Goal: Book appointment/travel/reservation

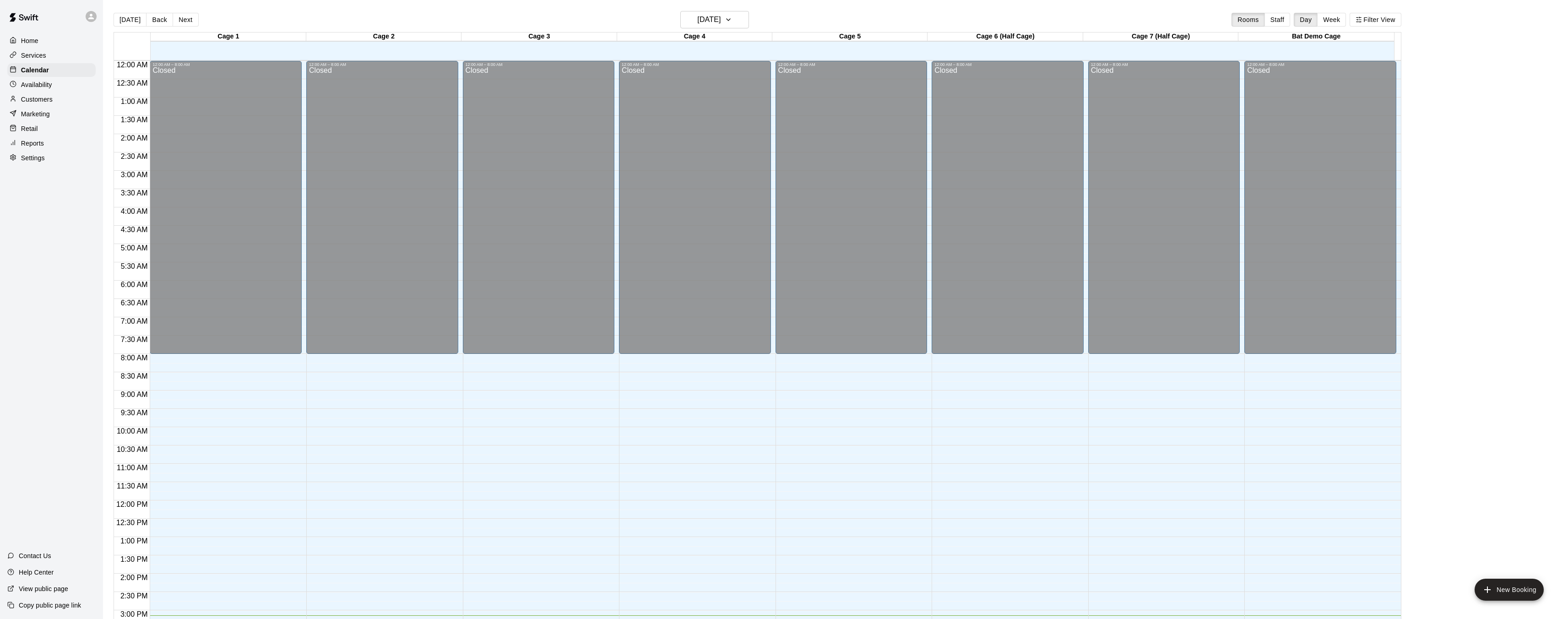
scroll to position [311, 0]
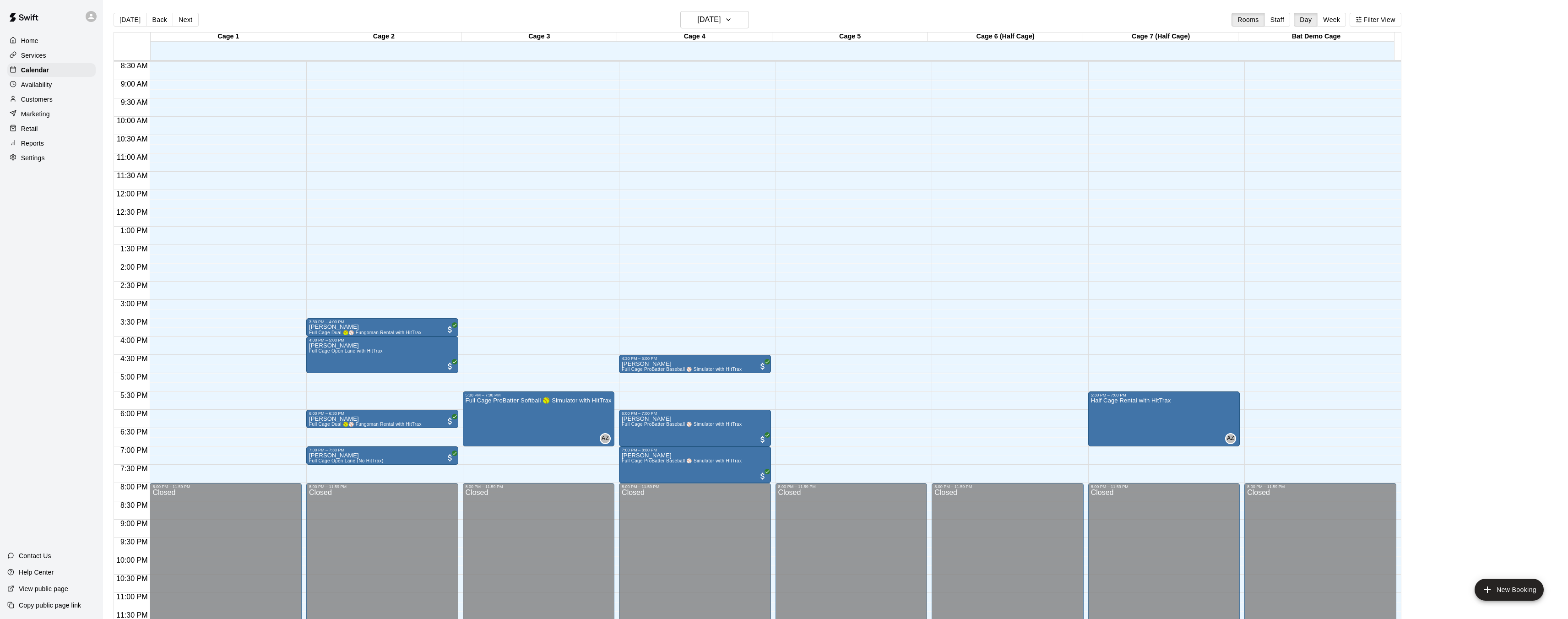
click at [220, 333] on div "12:00 AM – 8:00 AM Closed 8:00 PM – 11:59 PM Closed" at bounding box center [226, 189] width 152 height 879
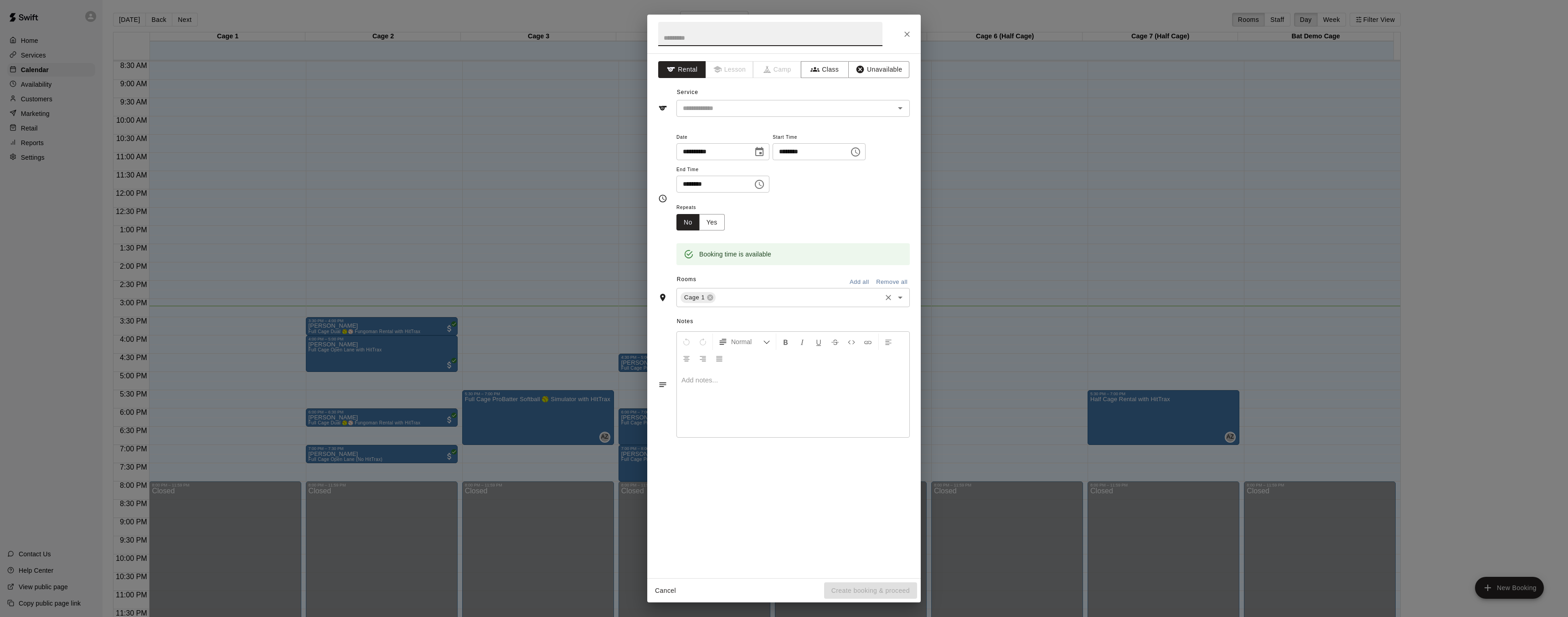
click at [854, 300] on input "text" at bounding box center [799, 297] width 163 height 12
click at [737, 381] on li "Cage 5" at bounding box center [793, 378] width 233 height 15
click at [710, 297] on icon at bounding box center [710, 297] width 7 height 7
click at [760, 114] on div "​" at bounding box center [793, 109] width 233 height 17
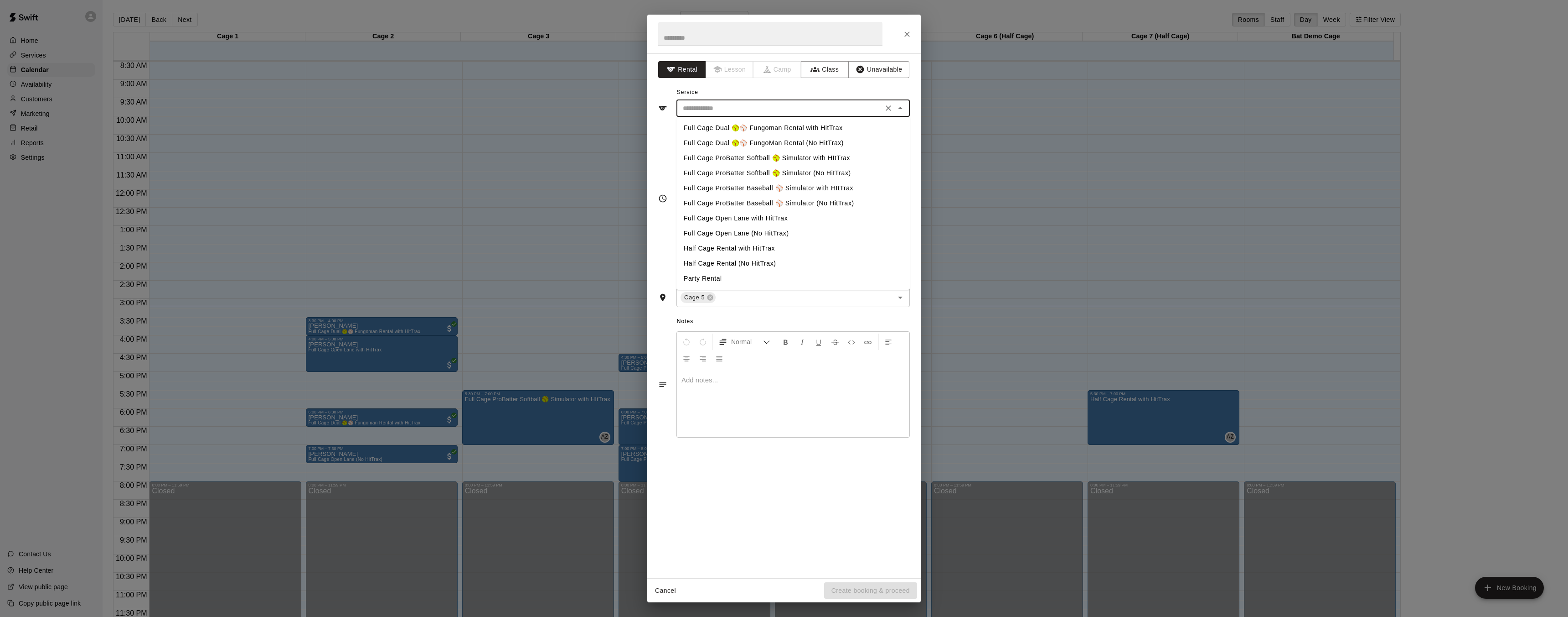
click at [782, 185] on li "Full Cage ProBatter Baseball ⚾ Simulator with HItTrax" at bounding box center [793, 189] width 233 height 15
type input "**********"
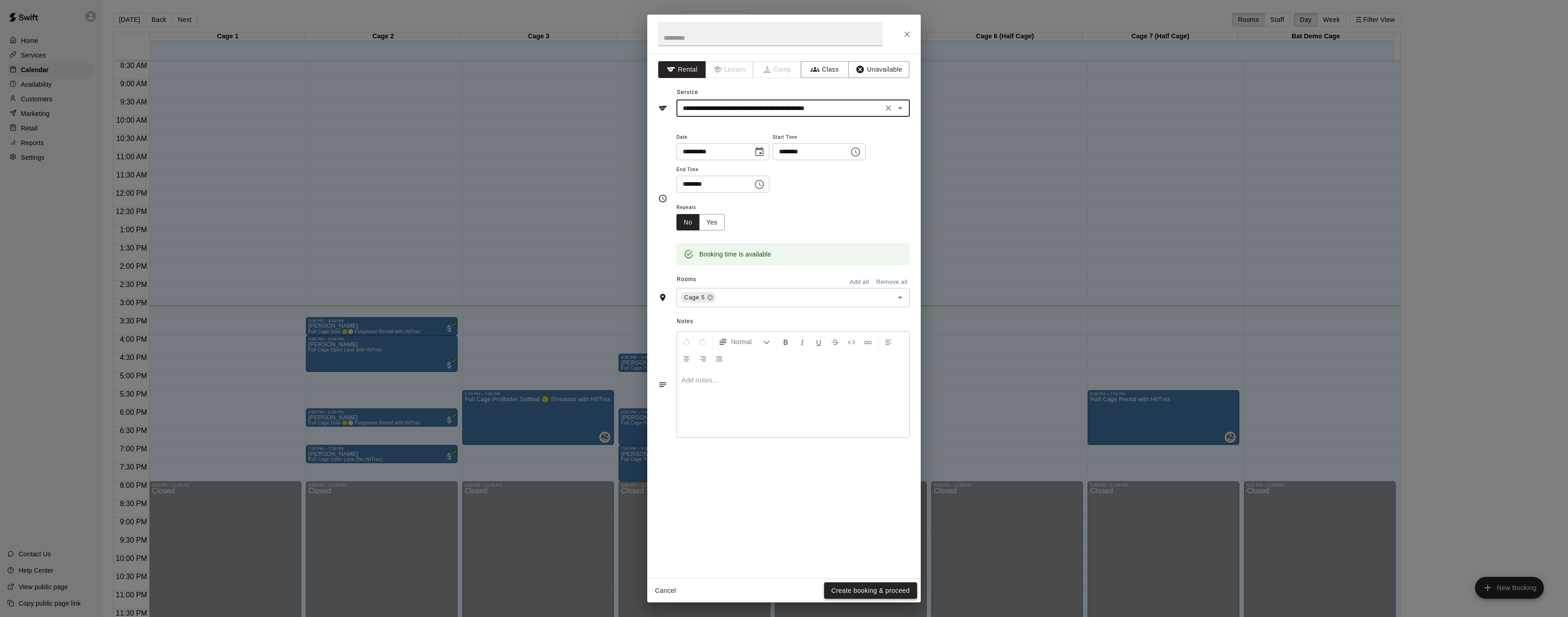
click at [862, 593] on button "Create booking & proceed" at bounding box center [871, 591] width 93 height 17
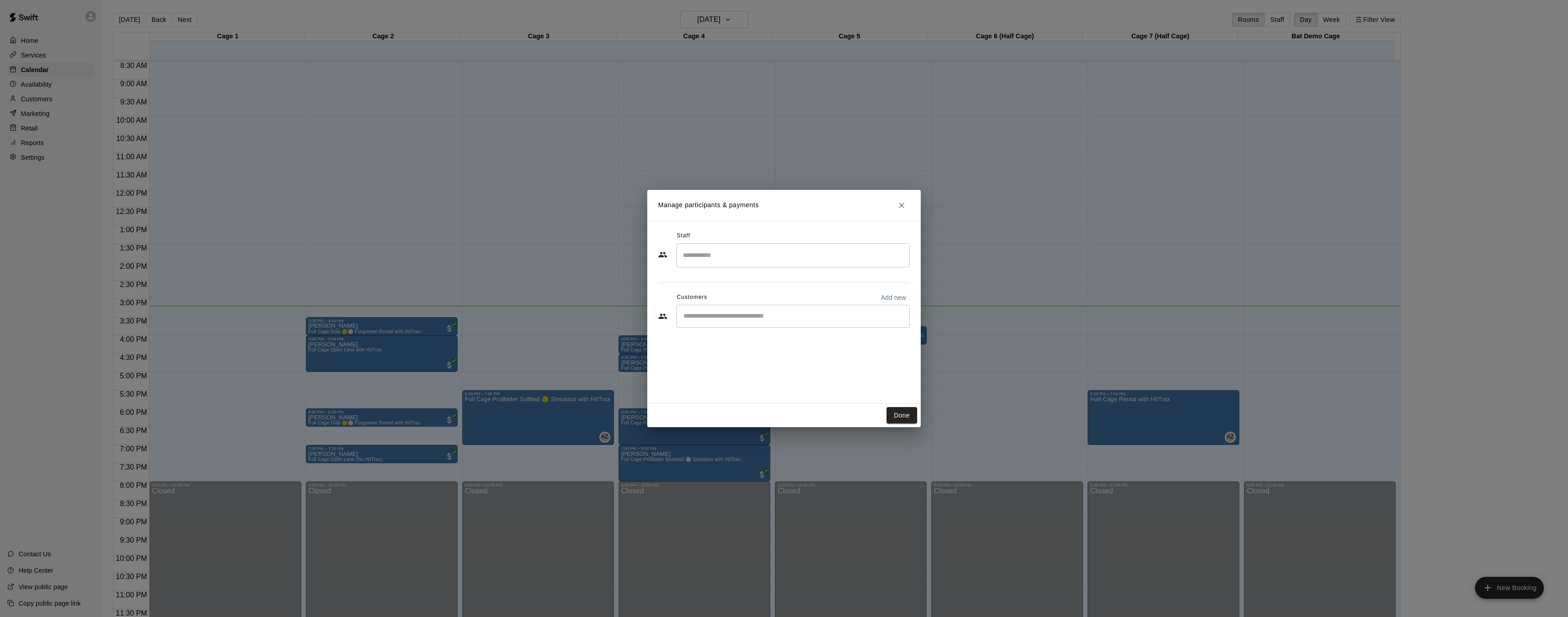
click at [797, 247] on div "Staff ​" at bounding box center [784, 248] width 252 height 39
click at [795, 254] on input "Search staff" at bounding box center [793, 255] width 226 height 16
click at [723, 381] on div "Presley Jantzi Staff" at bounding box center [756, 378] width 113 height 18
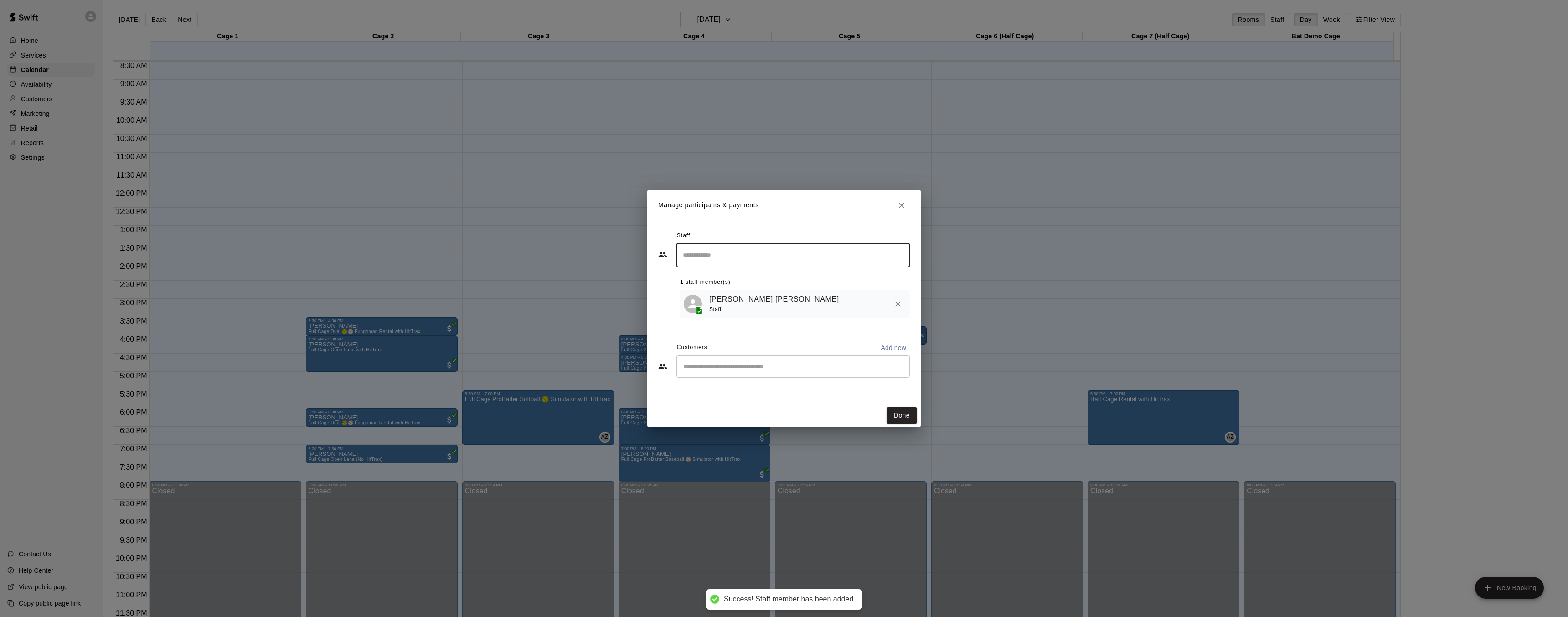
click at [708, 372] on div "​" at bounding box center [793, 367] width 233 height 23
type input "*****"
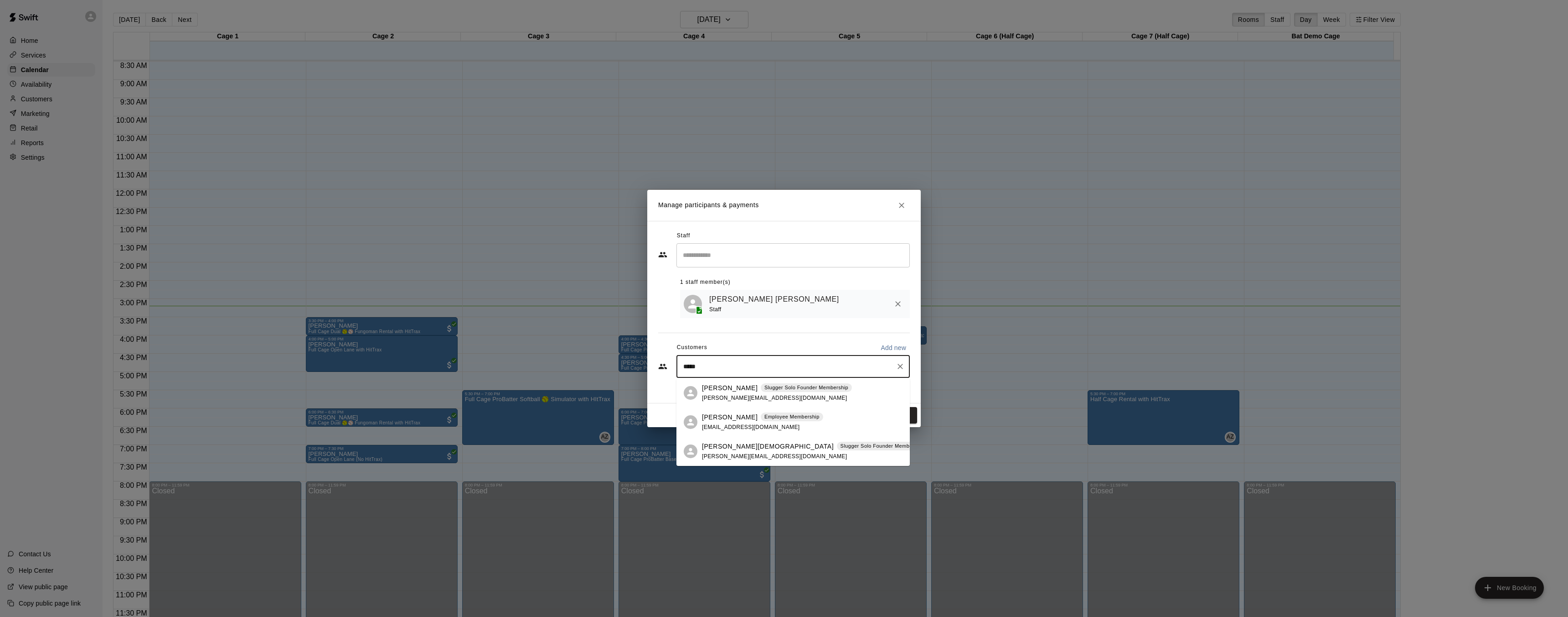
click at [743, 413] on p "Becca Sellers" at bounding box center [730, 417] width 55 height 9
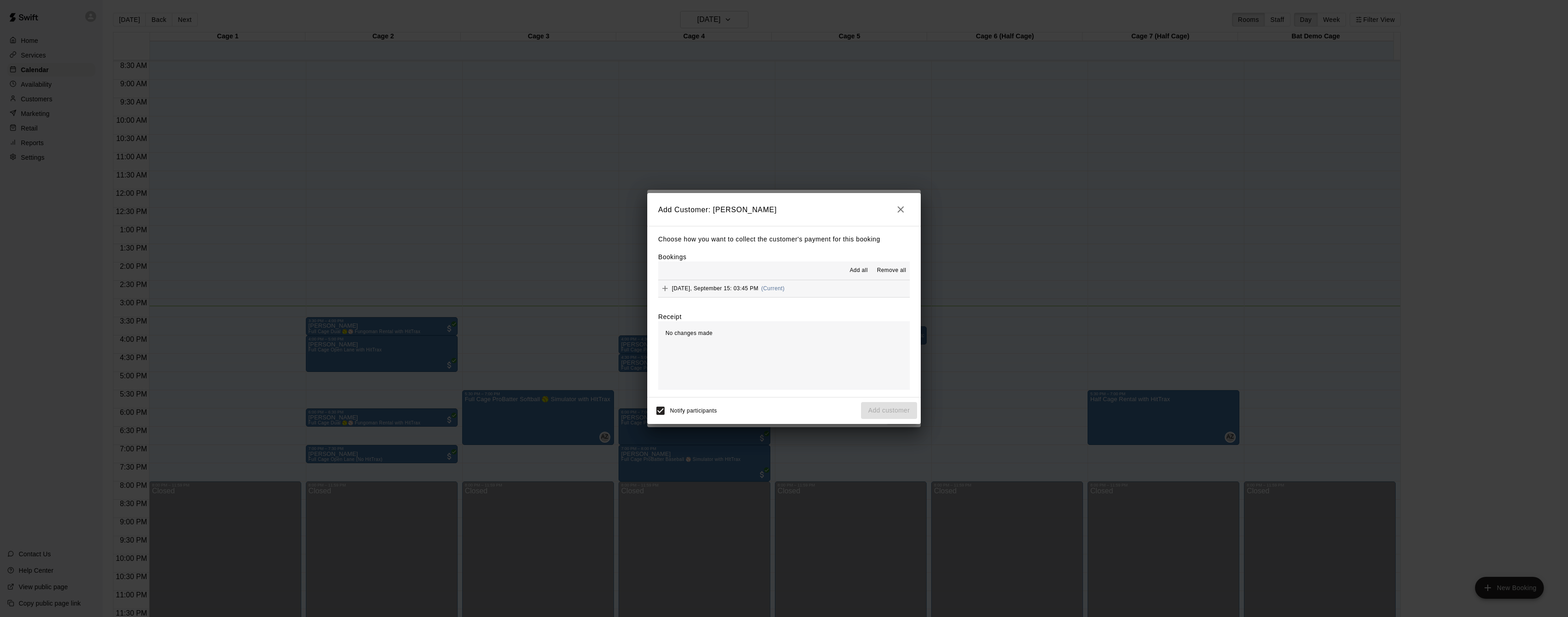
click at [775, 286] on span "(Current)" at bounding box center [773, 288] width 24 height 6
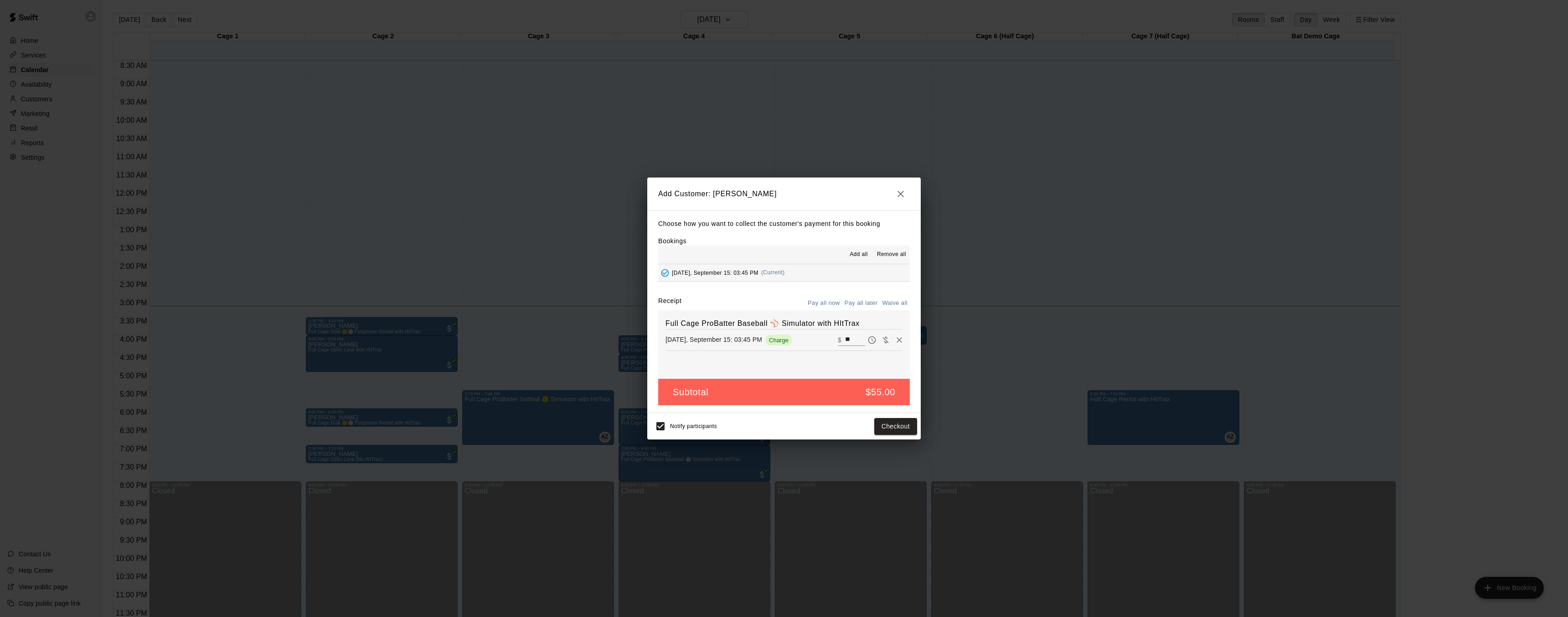
click at [901, 193] on icon "button" at bounding box center [901, 194] width 6 height 6
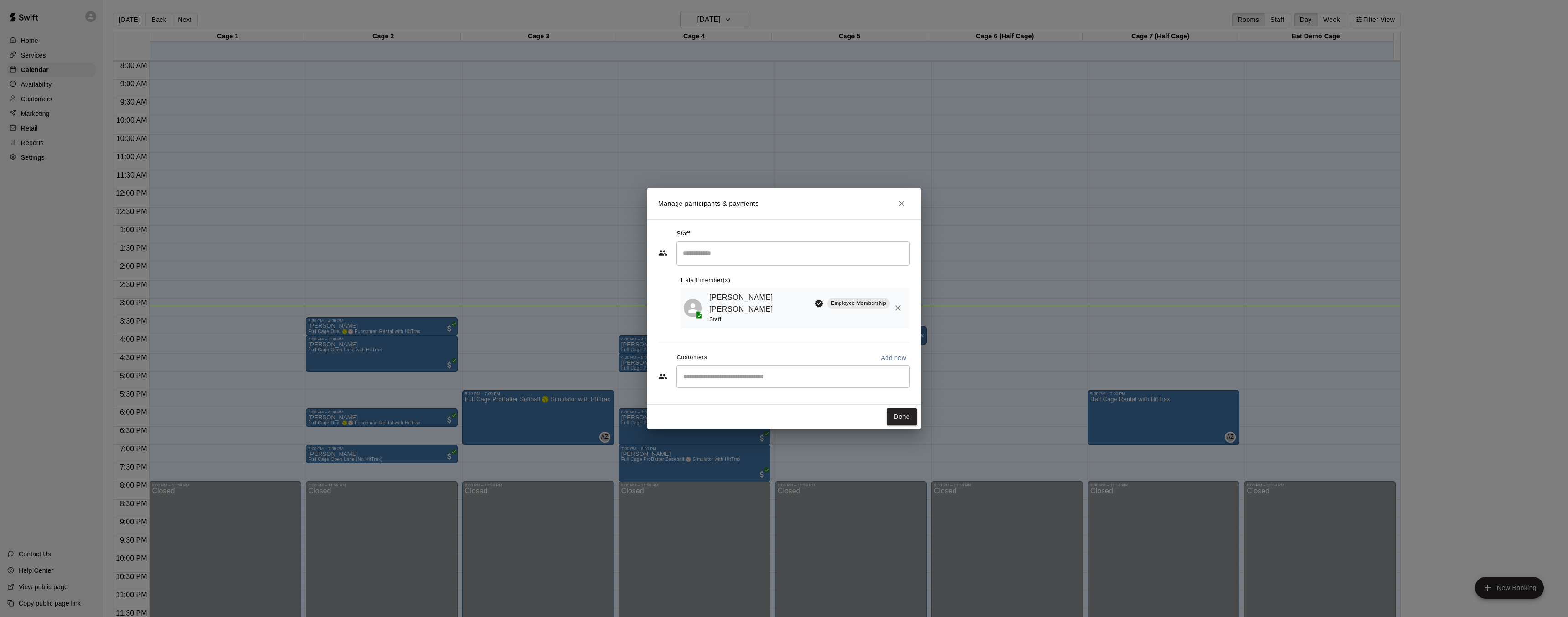
click at [901, 193] on h2 "Manage participants & payments" at bounding box center [784, 203] width 273 height 31
click at [902, 206] on icon "Close" at bounding box center [901, 203] width 5 height 5
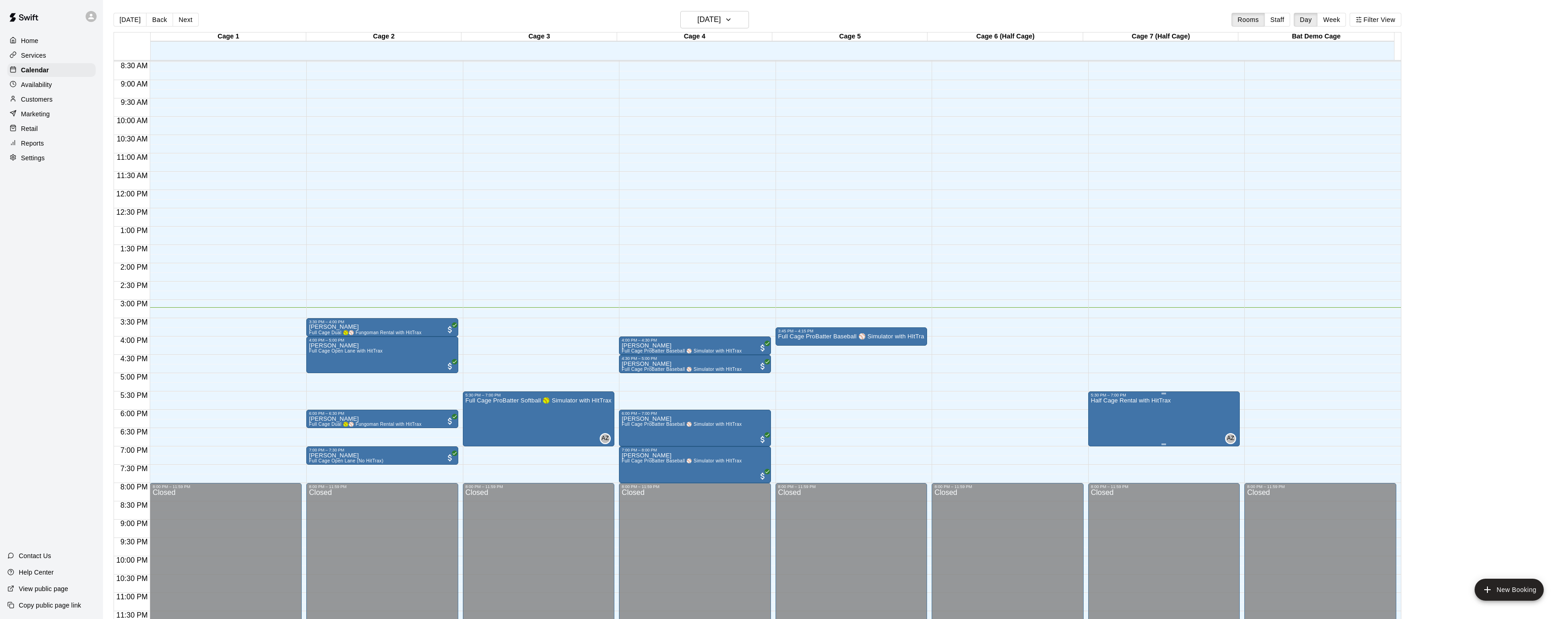
click at [1096, 450] on icon "delete" at bounding box center [1099, 450] width 6 height 9
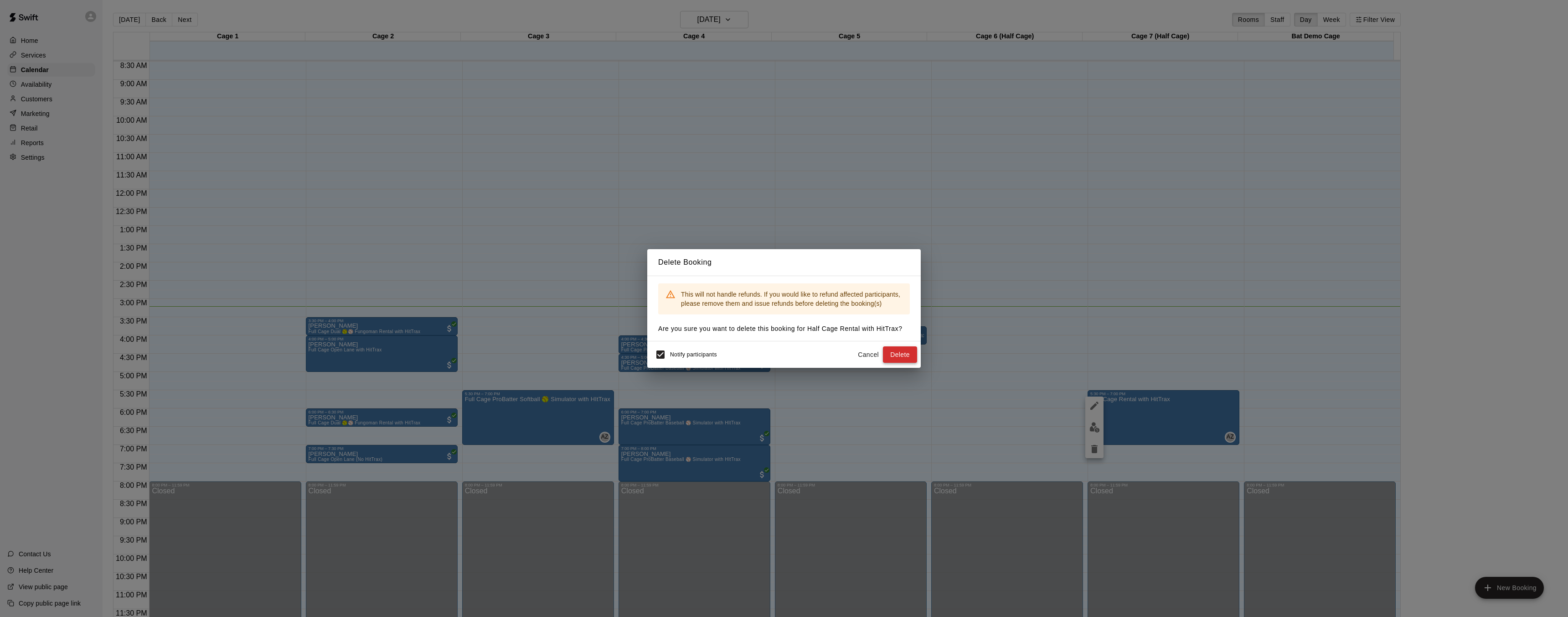
click at [902, 353] on button "Delete" at bounding box center [900, 354] width 34 height 17
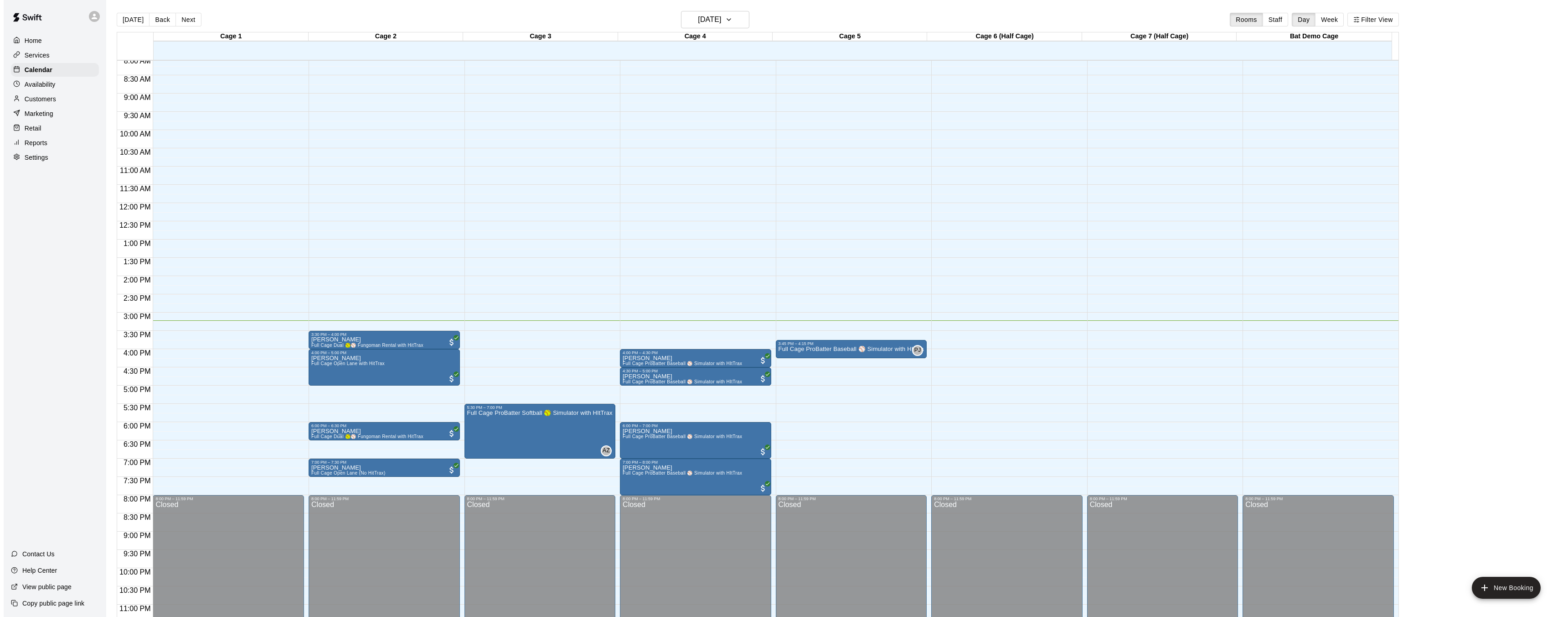
scroll to position [295, 0]
click at [901, 350] on p "Full Cage ProBatter Baseball ⚾ Simulator with HItTrax" at bounding box center [848, 350] width 145 height 0
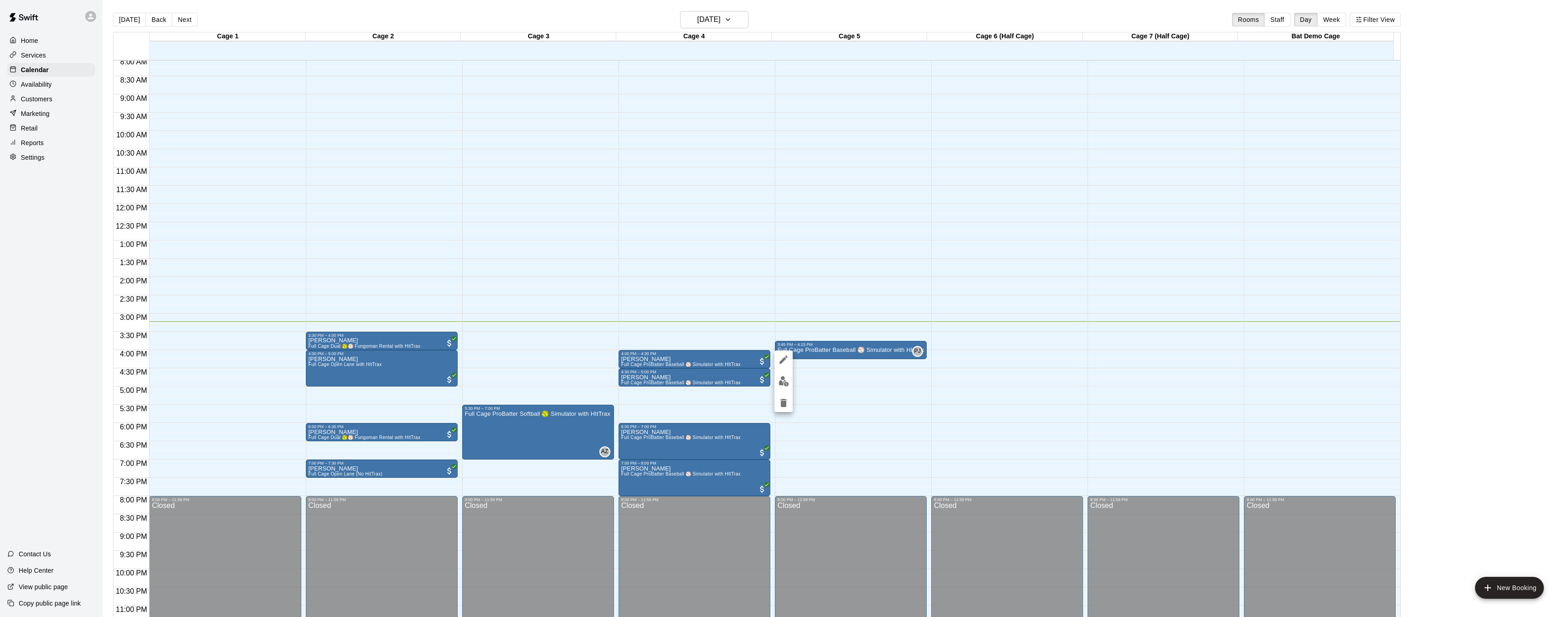
click at [848, 354] on div at bounding box center [784, 308] width 1568 height 617
click at [864, 350] on p "Full Cage ProBatter Baseball ⚾ Simulator with HItTrax" at bounding box center [848, 350] width 145 height 0
click at [788, 402] on icon "delete" at bounding box center [784, 403] width 11 height 11
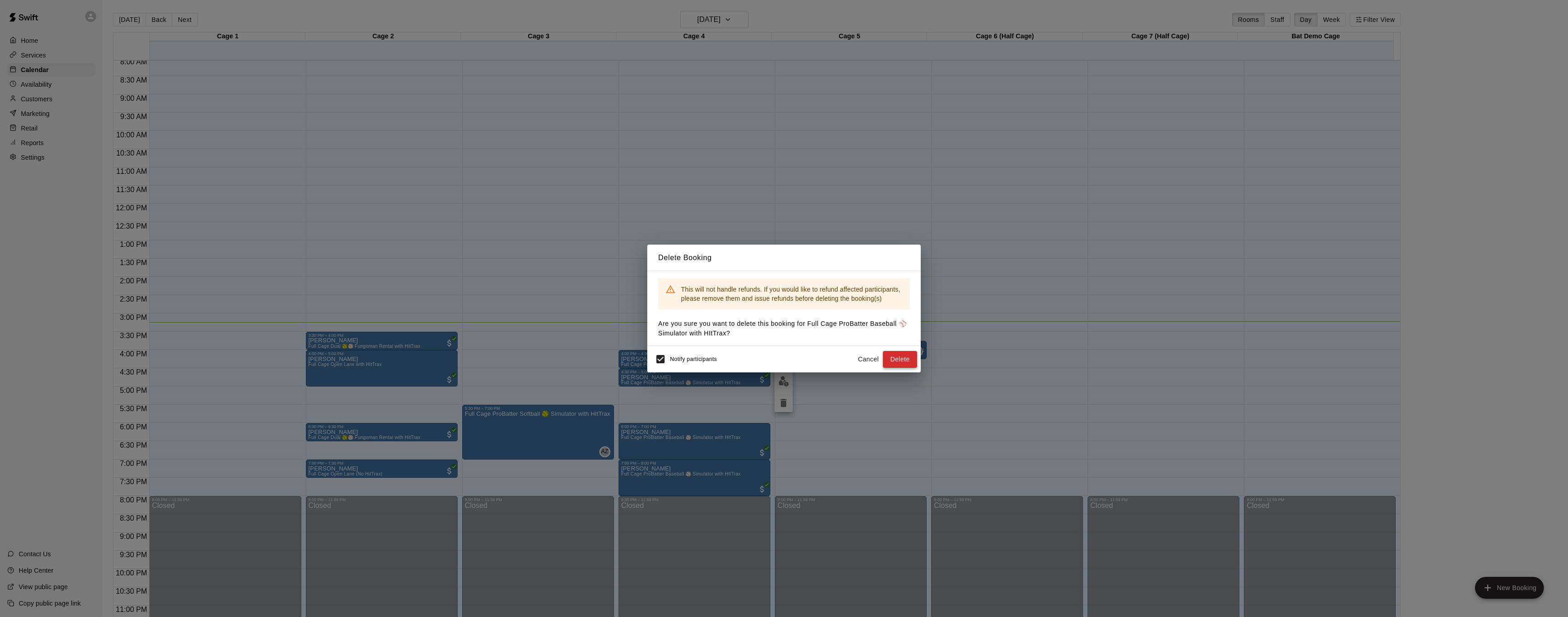
click at [907, 358] on button "Delete" at bounding box center [900, 359] width 34 height 17
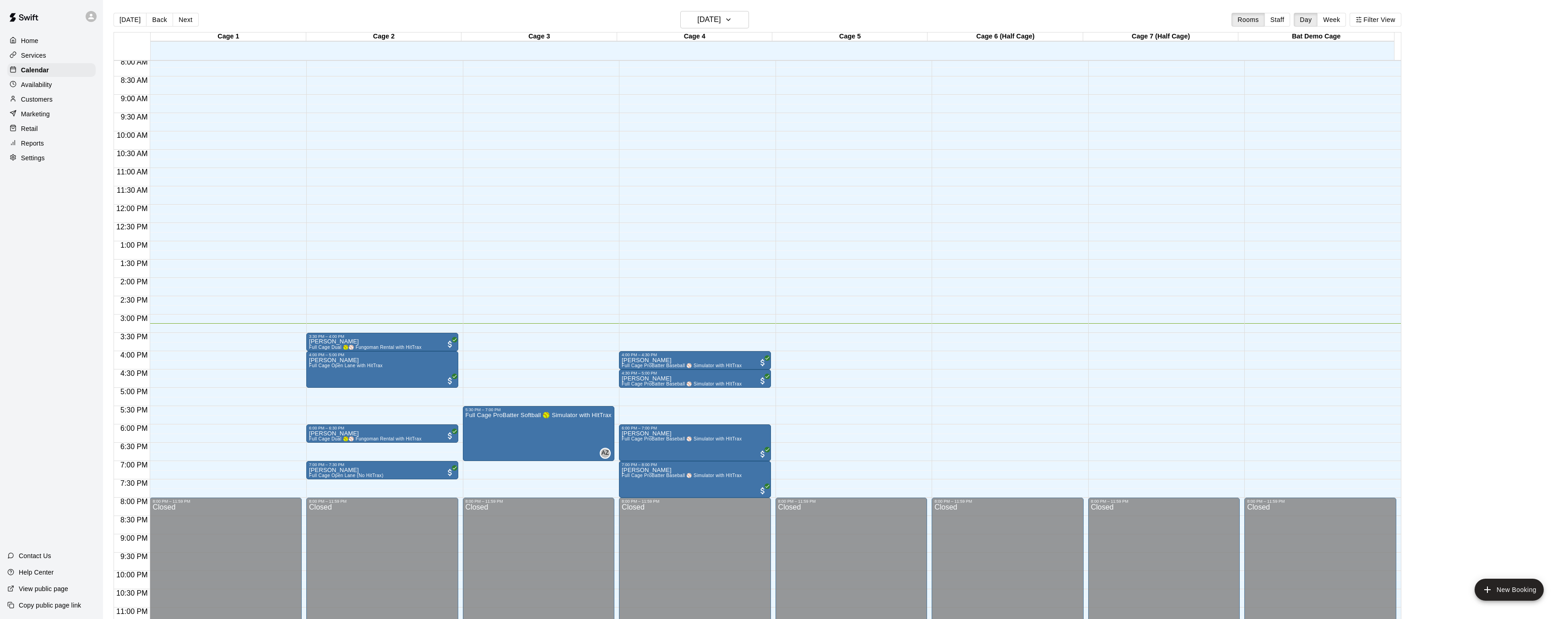
click at [1130, 409] on div "12:00 AM – 8:00 AM Closed 8:00 PM – 11:59 PM Closed" at bounding box center [1164, 204] width 152 height 879
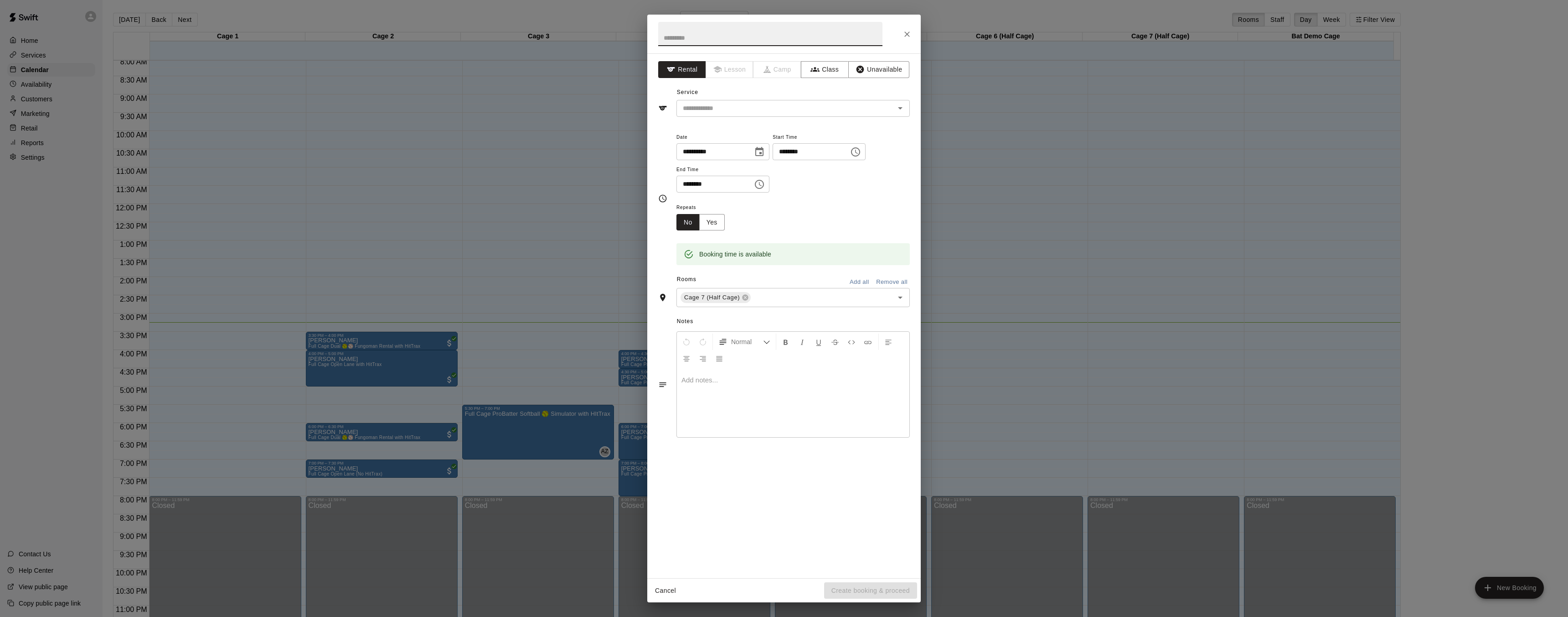
click at [729, 185] on input "********" at bounding box center [711, 184] width 70 height 17
click at [718, 184] on input "********" at bounding box center [711, 184] width 70 height 17
click at [761, 186] on icon "Choose time, selected time is 6:00 PM" at bounding box center [759, 184] width 11 height 11
click at [684, 219] on li "07" at bounding box center [689, 220] width 22 height 17
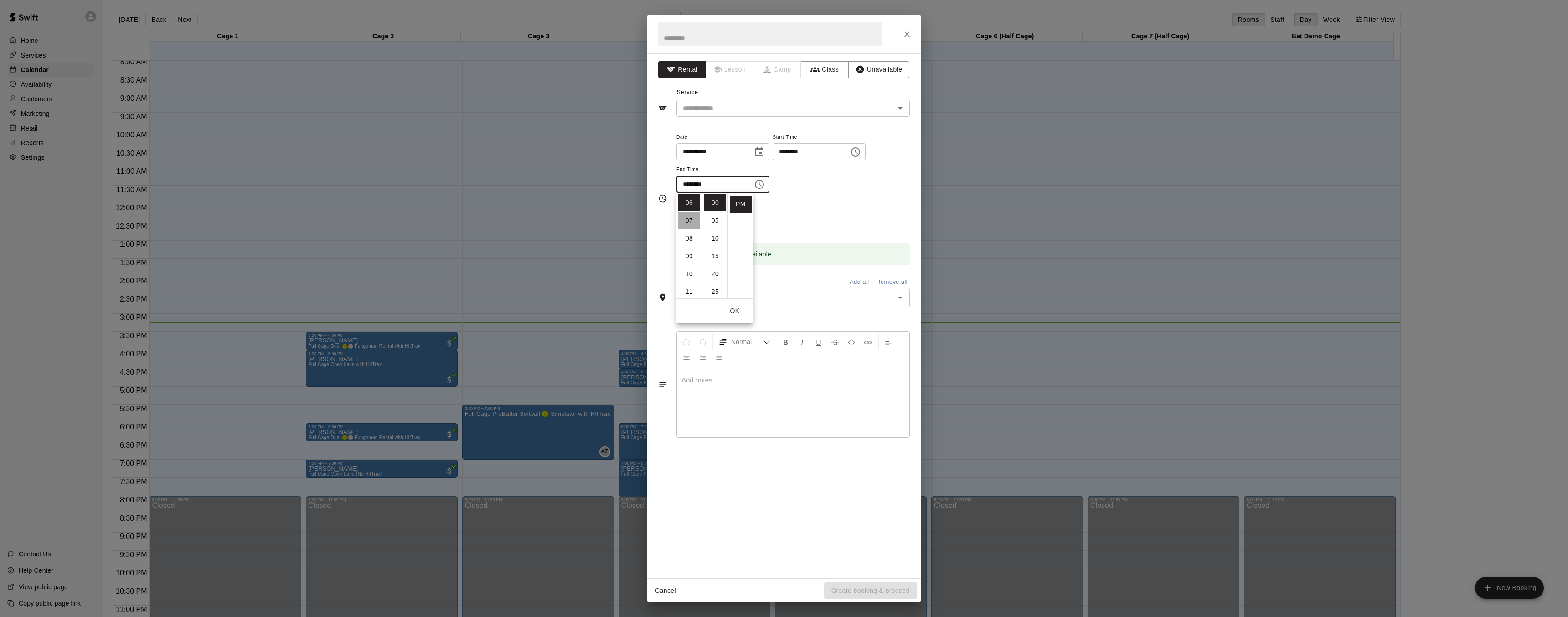
type input "********"
click at [728, 310] on button "OK" at bounding box center [735, 311] width 29 height 17
click at [815, 115] on div "​" at bounding box center [793, 109] width 233 height 17
click at [794, 107] on input "text" at bounding box center [779, 108] width 201 height 12
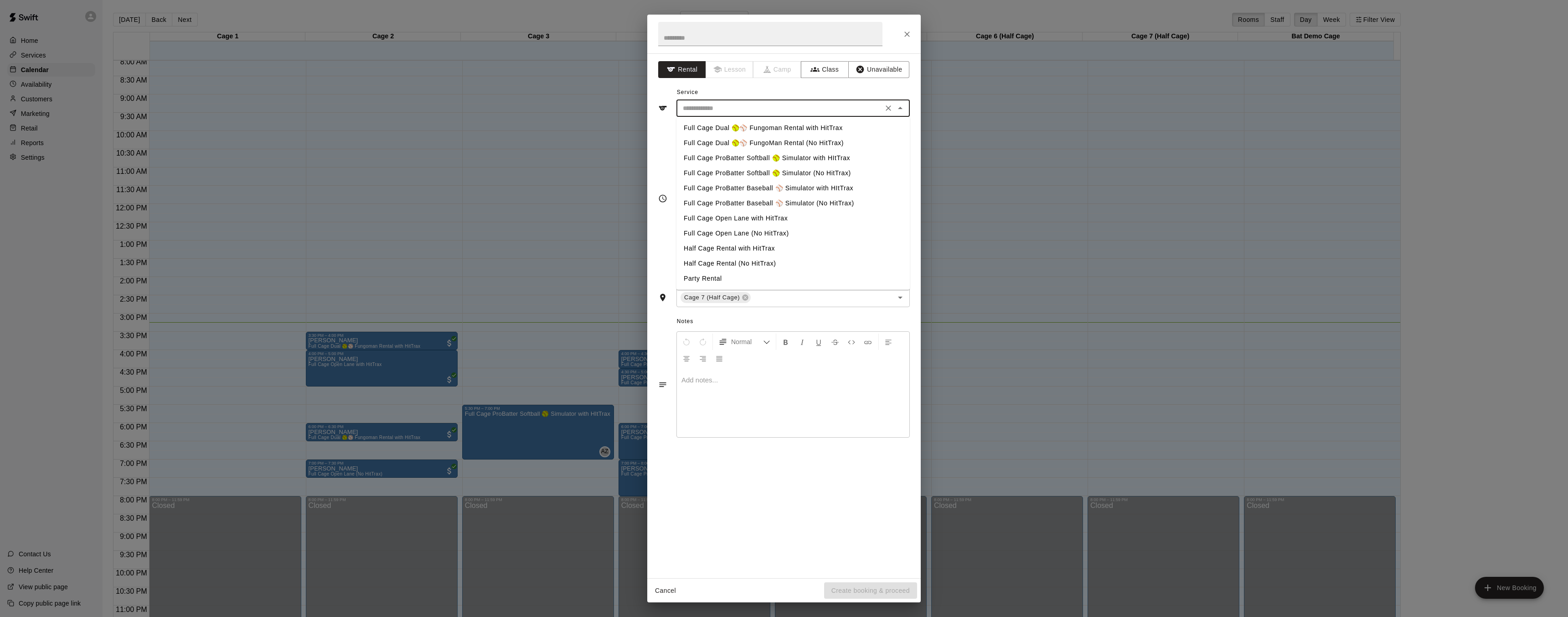
click at [767, 251] on li "Half Cage Rental with HitTrax" at bounding box center [793, 249] width 233 height 15
type input "**********"
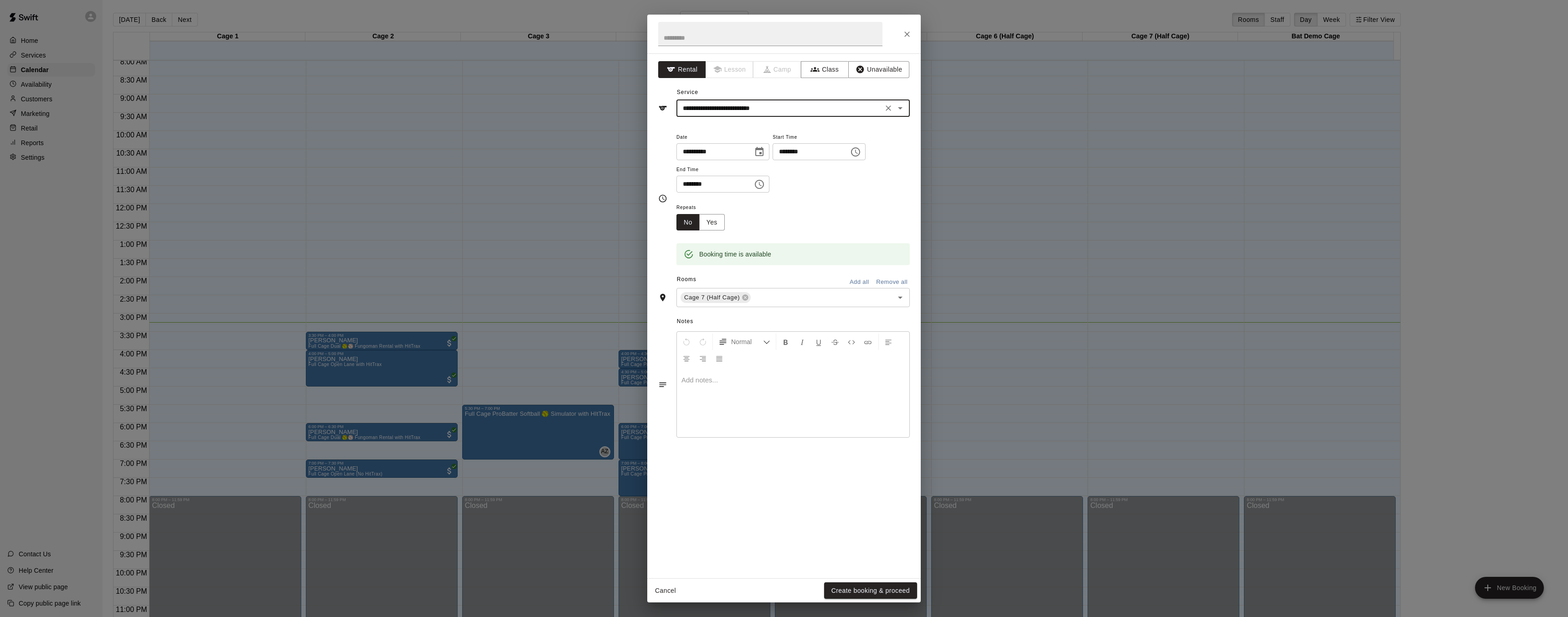
click at [886, 586] on button "Create booking & proceed" at bounding box center [871, 591] width 93 height 17
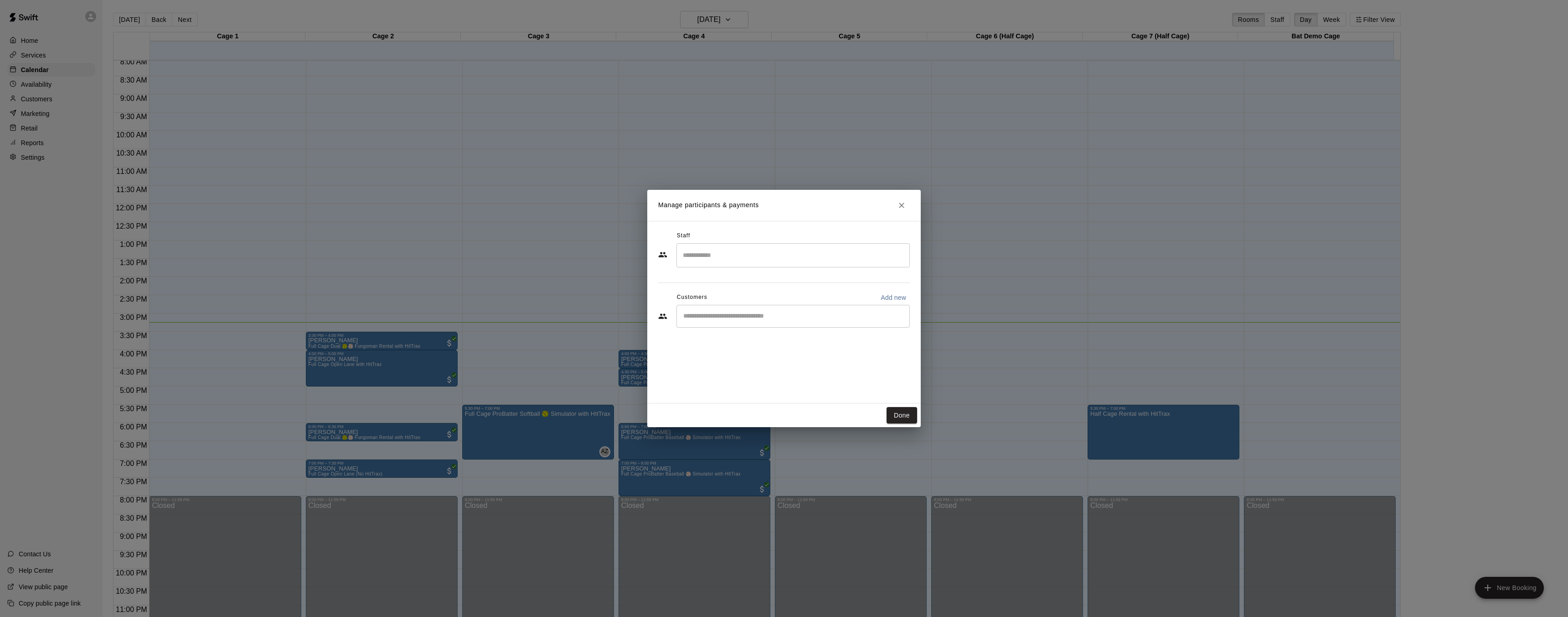
click at [744, 260] on input "Search staff" at bounding box center [793, 255] width 226 height 16
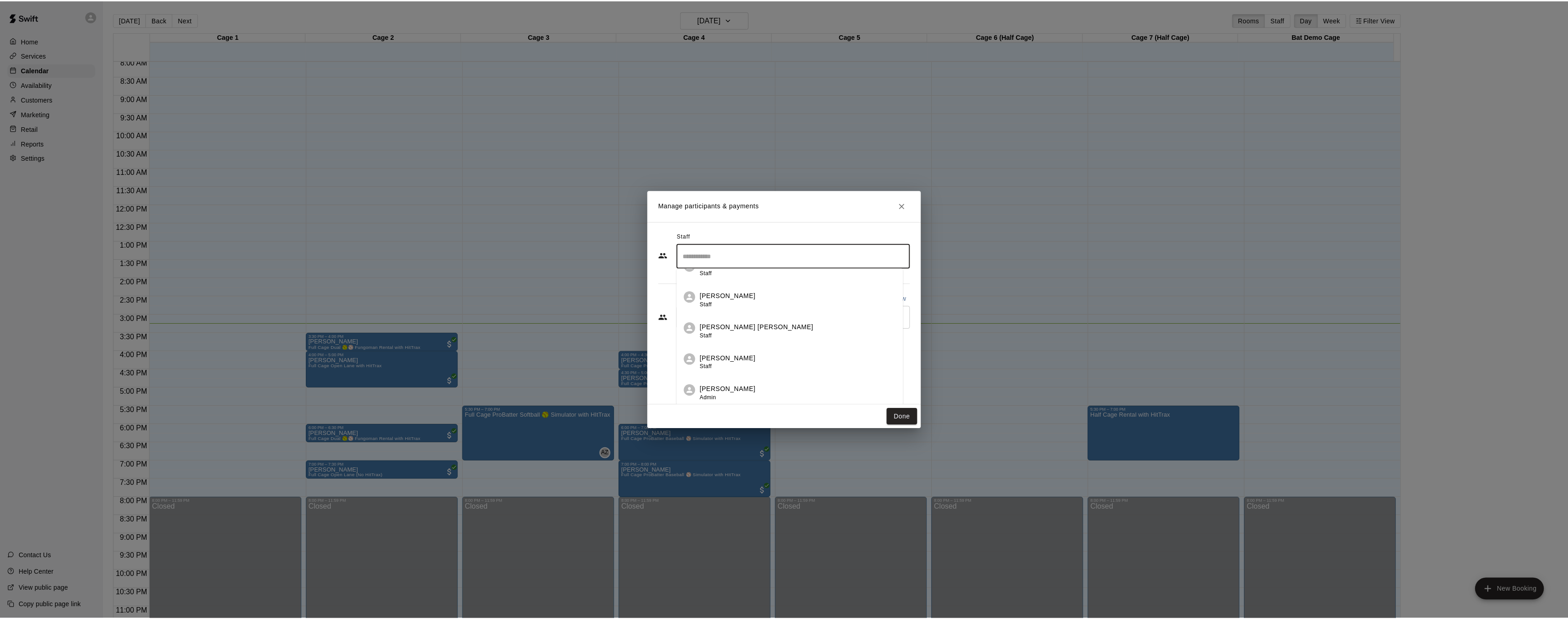
scroll to position [51, 0]
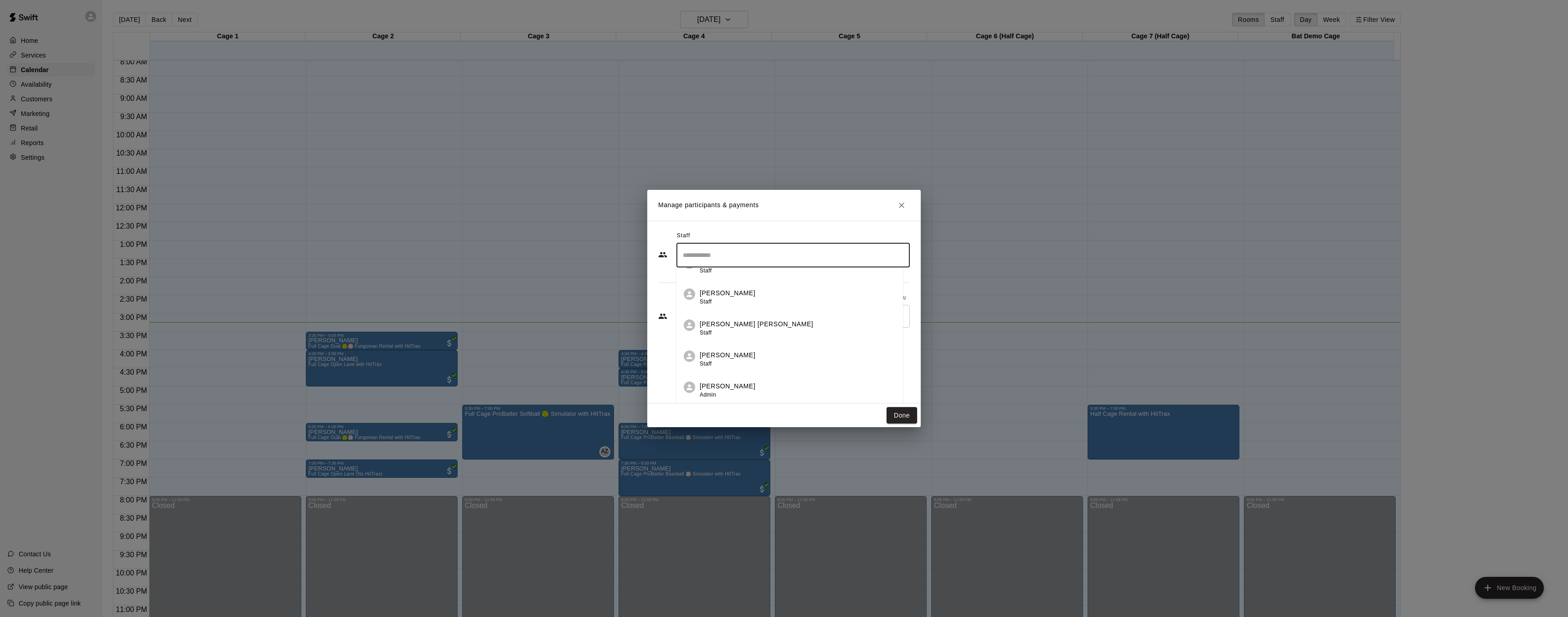
click at [738, 323] on p "Presley Jantzi" at bounding box center [756, 324] width 113 height 9
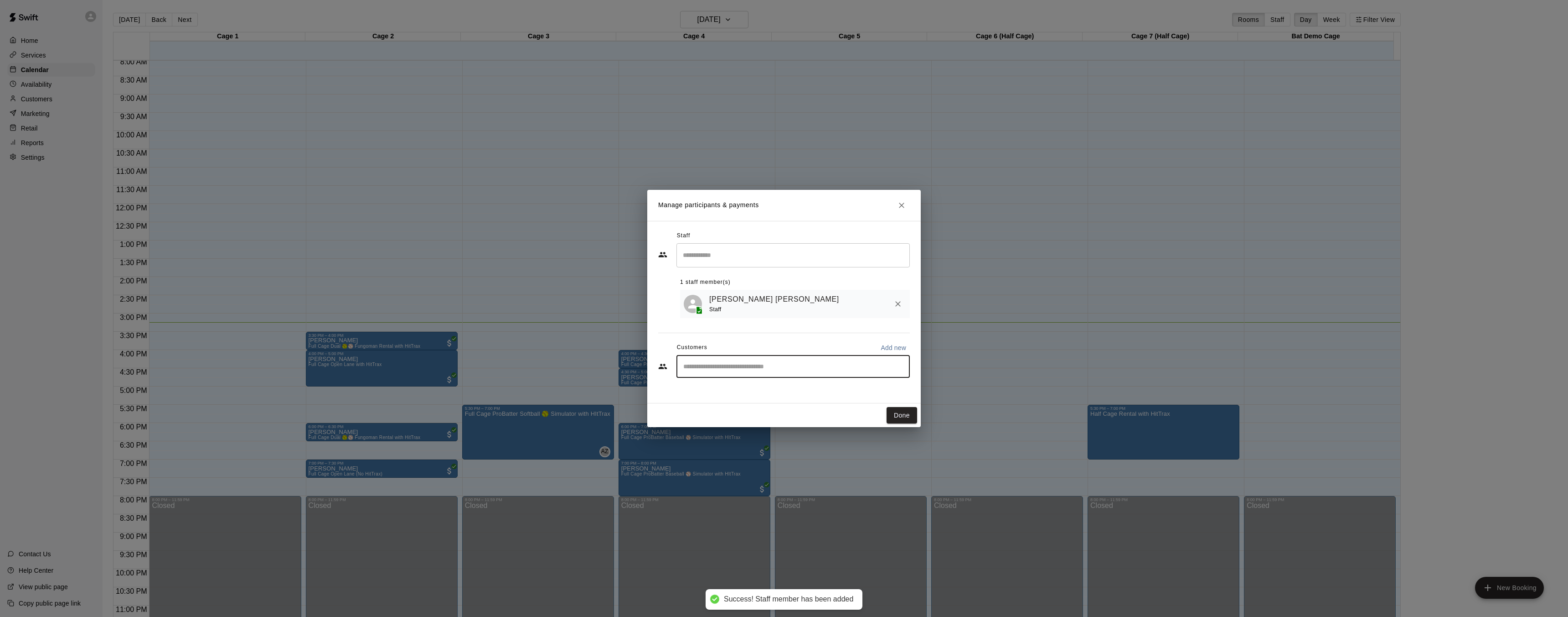
click at [824, 368] on input "Start typing to search customers..." at bounding box center [793, 367] width 226 height 9
type input "*"
type input "*****"
click at [829, 387] on div "Presley Jantzi Employee Membership presleyjantzi@gmail.com" at bounding box center [802, 392] width 201 height 19
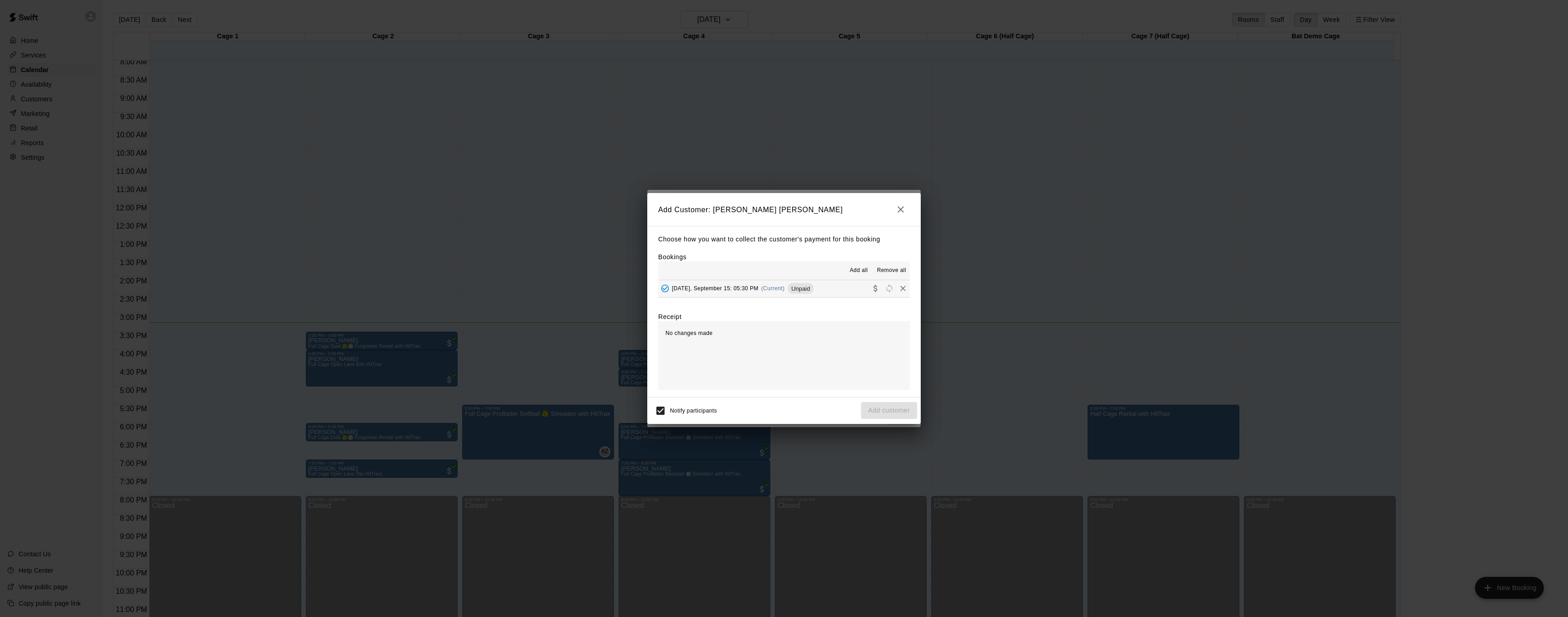
click at [787, 290] on div "Monday, September 15: 05:30 PM (Current) Unpaid" at bounding box center [736, 288] width 155 height 14
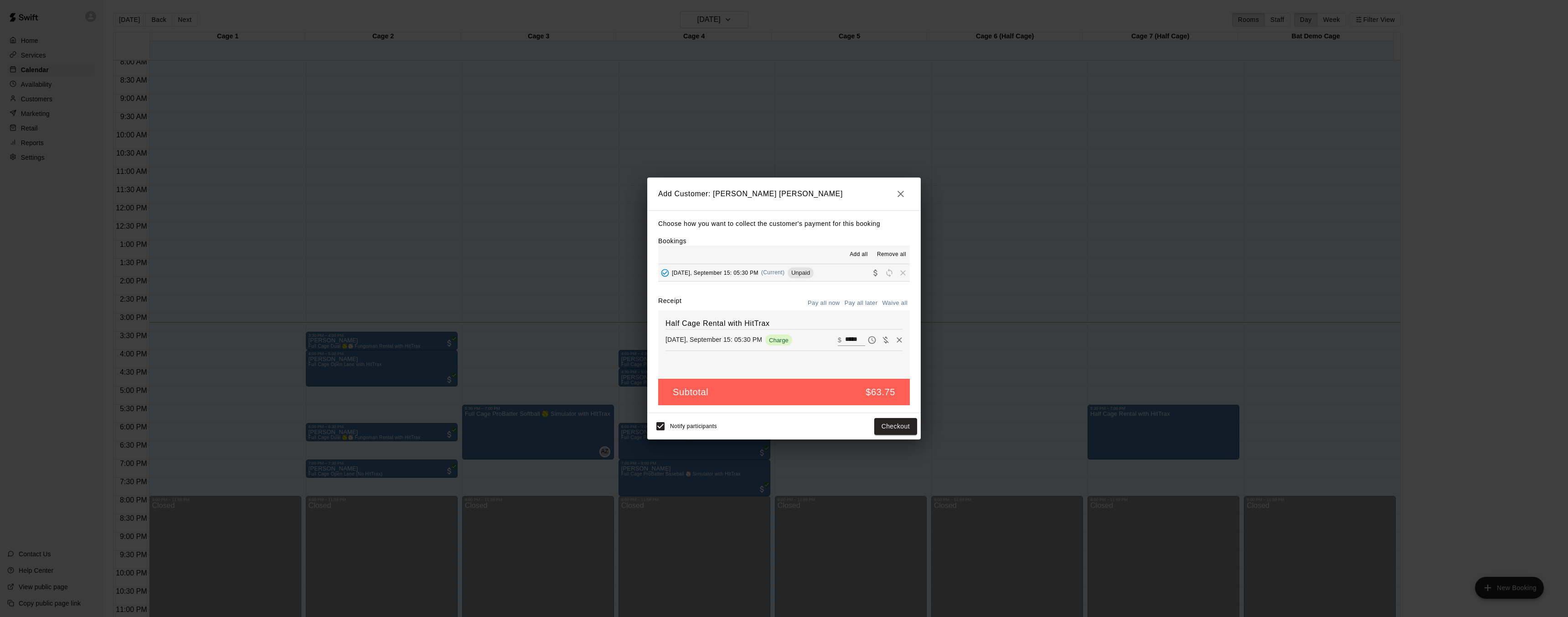
click at [854, 341] on input "*****" at bounding box center [855, 339] width 20 height 12
type input "*"
click at [901, 417] on button "Add customer" at bounding box center [889, 426] width 56 height 17
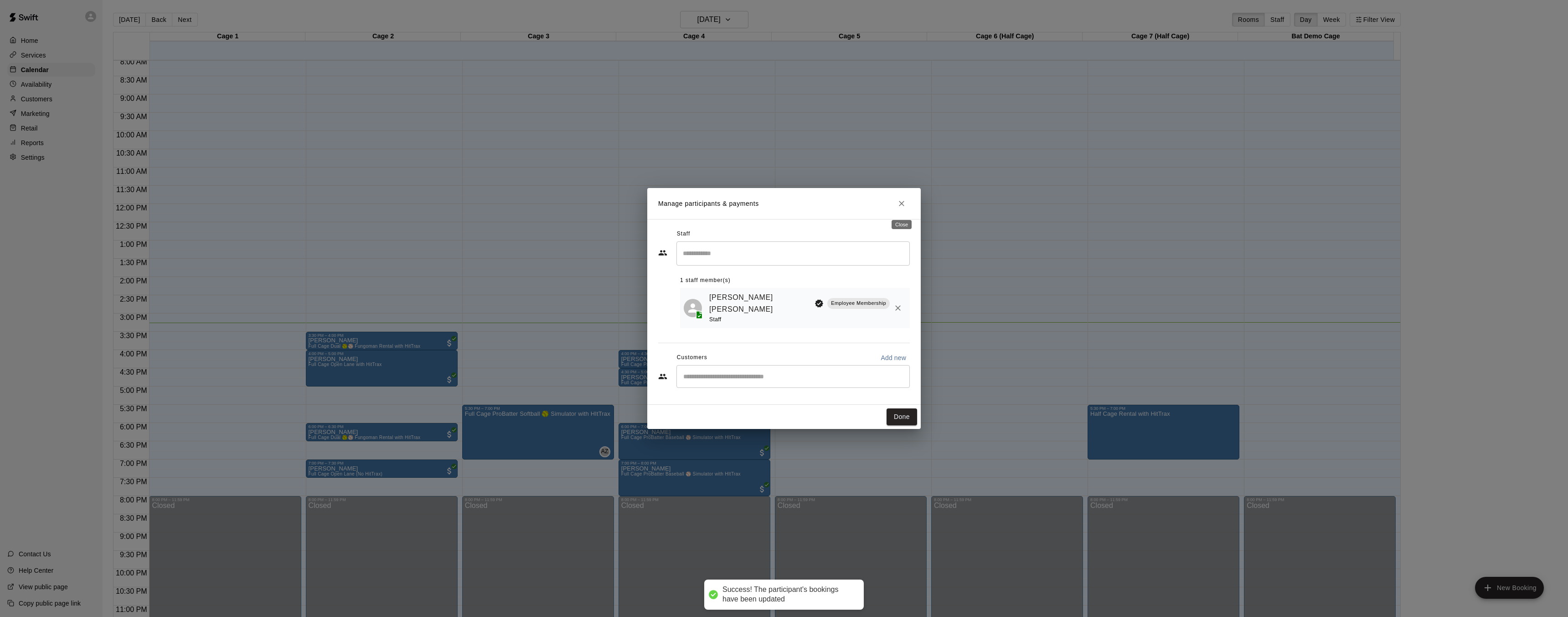
click at [901, 206] on icon "Close" at bounding box center [901, 203] width 5 height 5
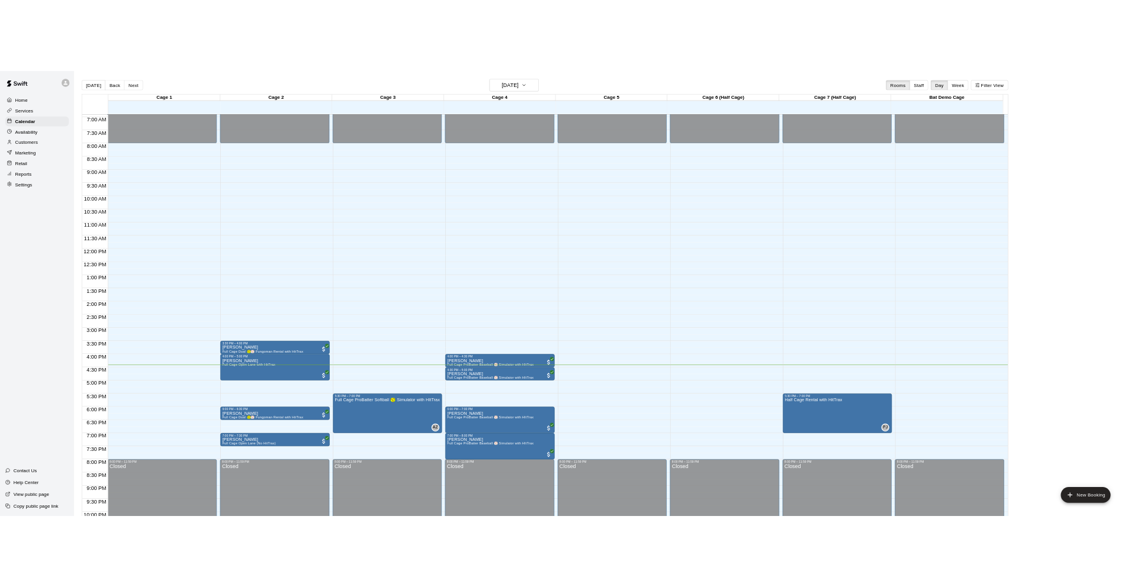
scroll to position [320, 0]
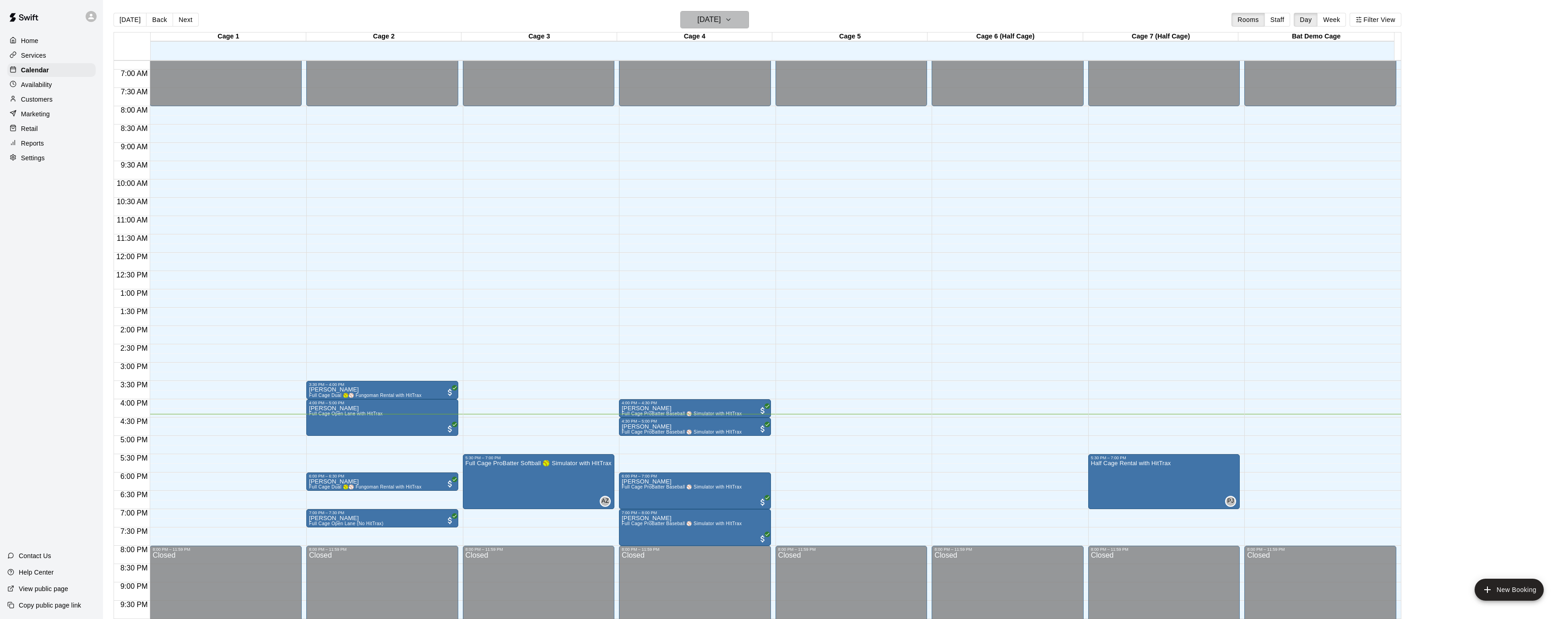
click at [739, 19] on button "[DATE]" at bounding box center [714, 19] width 69 height 18
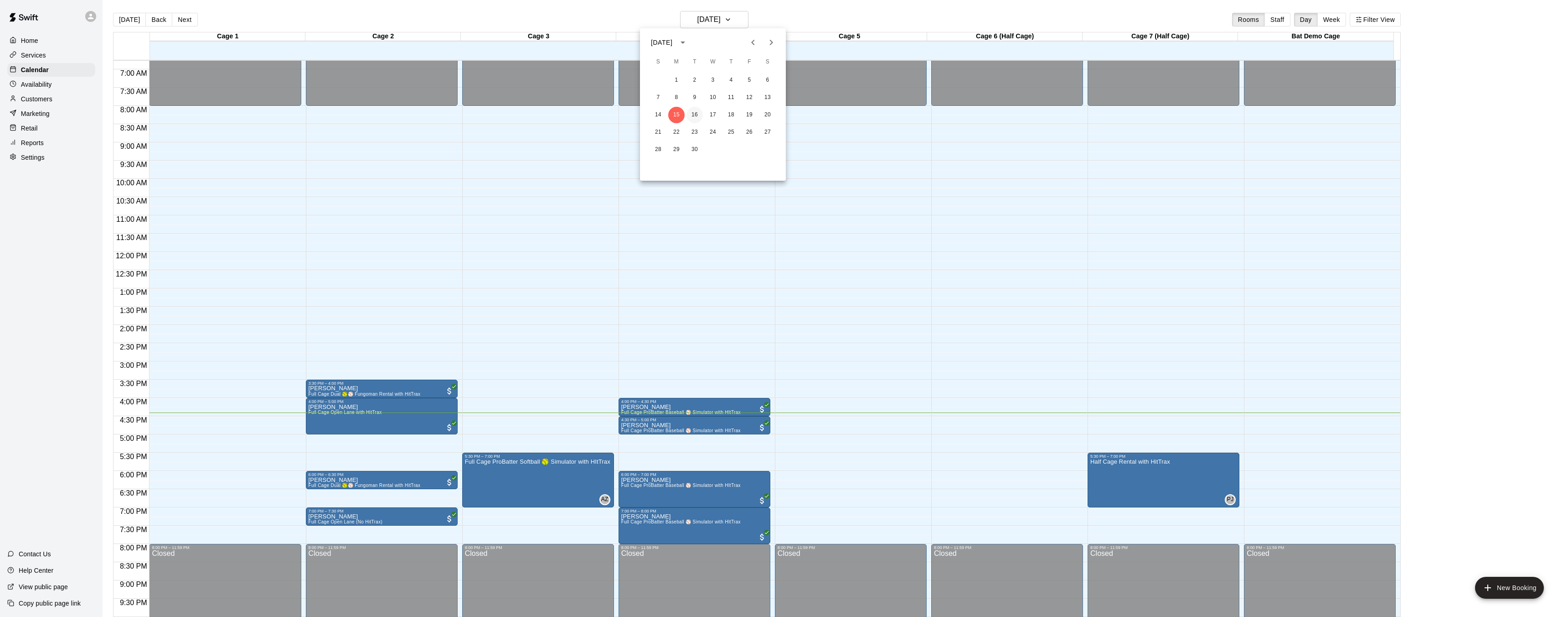
click at [699, 116] on button "16" at bounding box center [694, 115] width 16 height 16
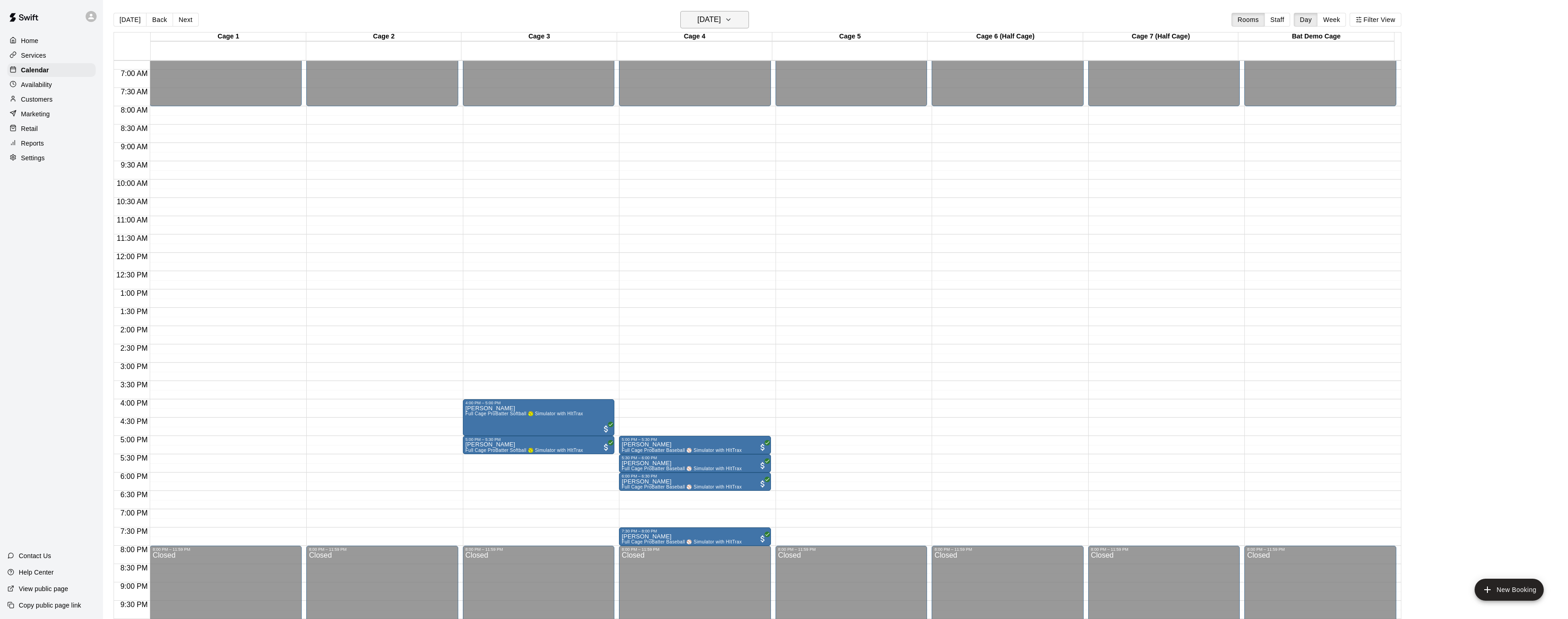
click at [707, 23] on h6 "Tuesday Sep 16" at bounding box center [709, 19] width 23 height 13
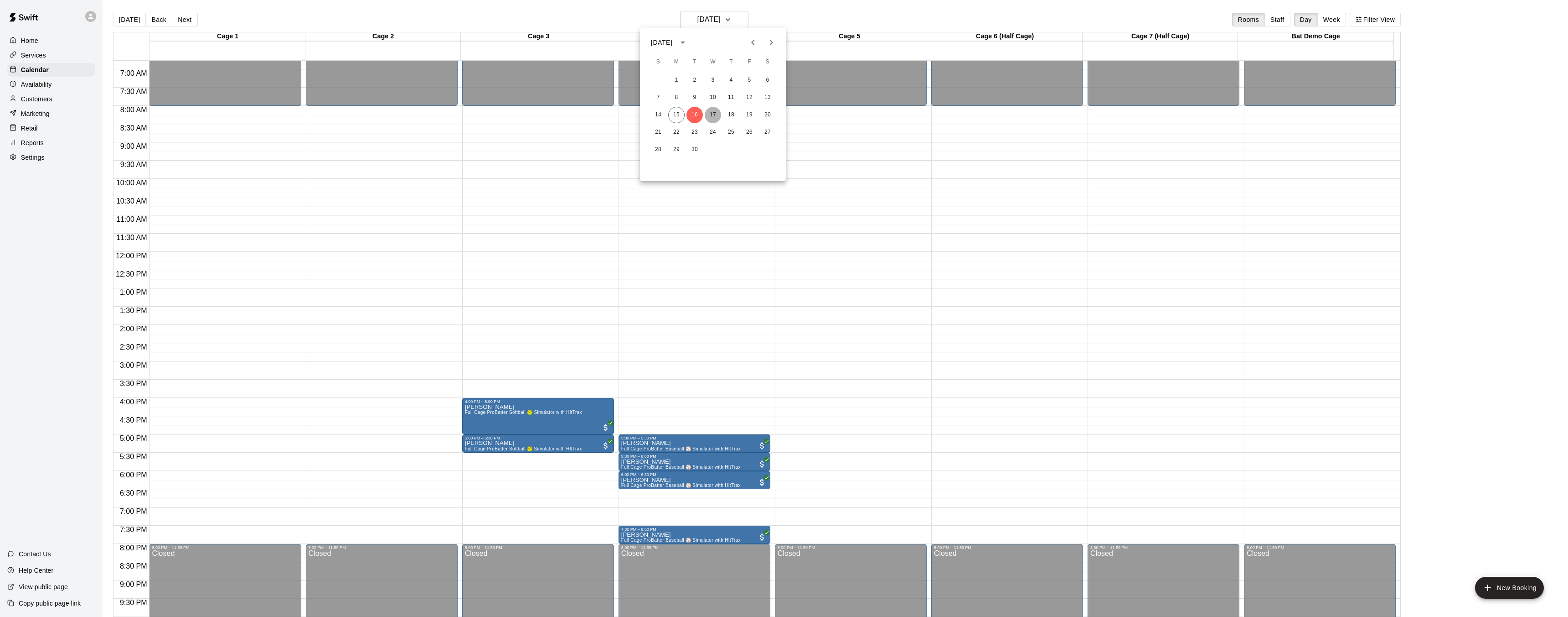
click at [712, 113] on button "17" at bounding box center [713, 115] width 16 height 16
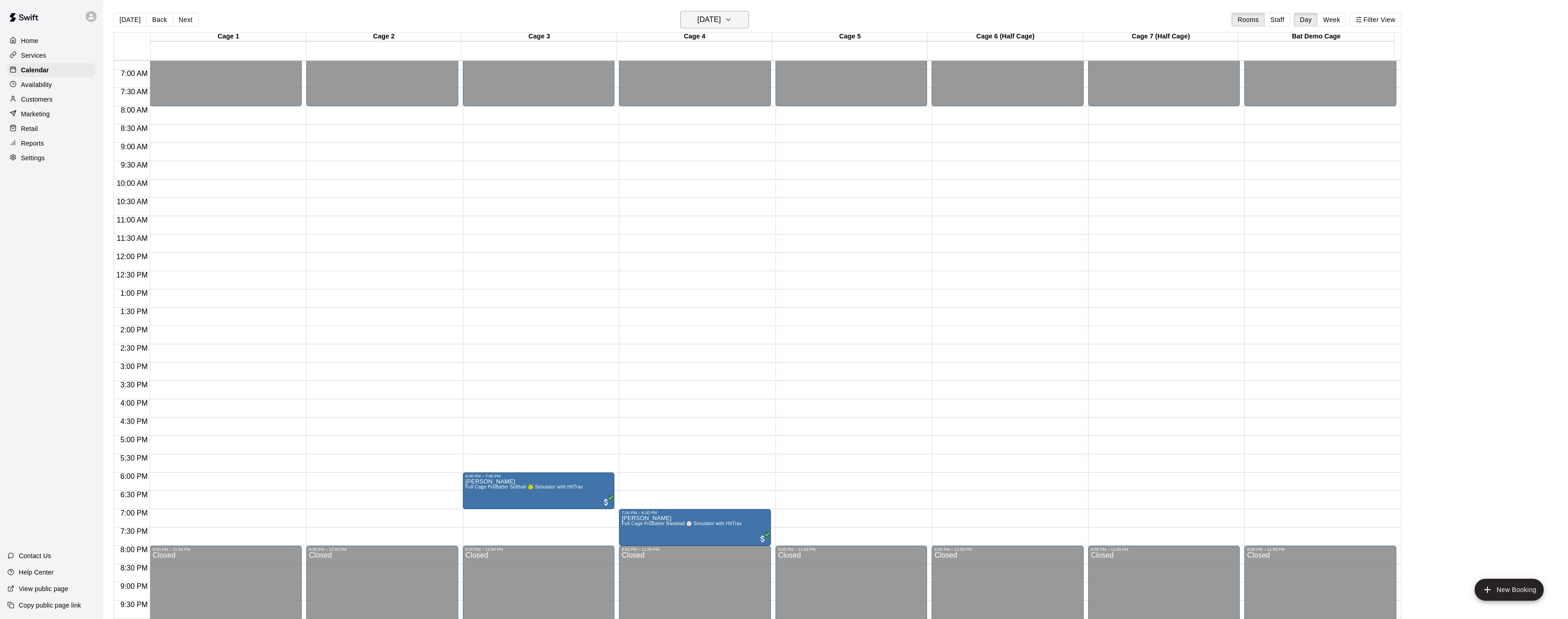
click at [721, 18] on h6 "Wednesday Sep 17" at bounding box center [709, 19] width 23 height 13
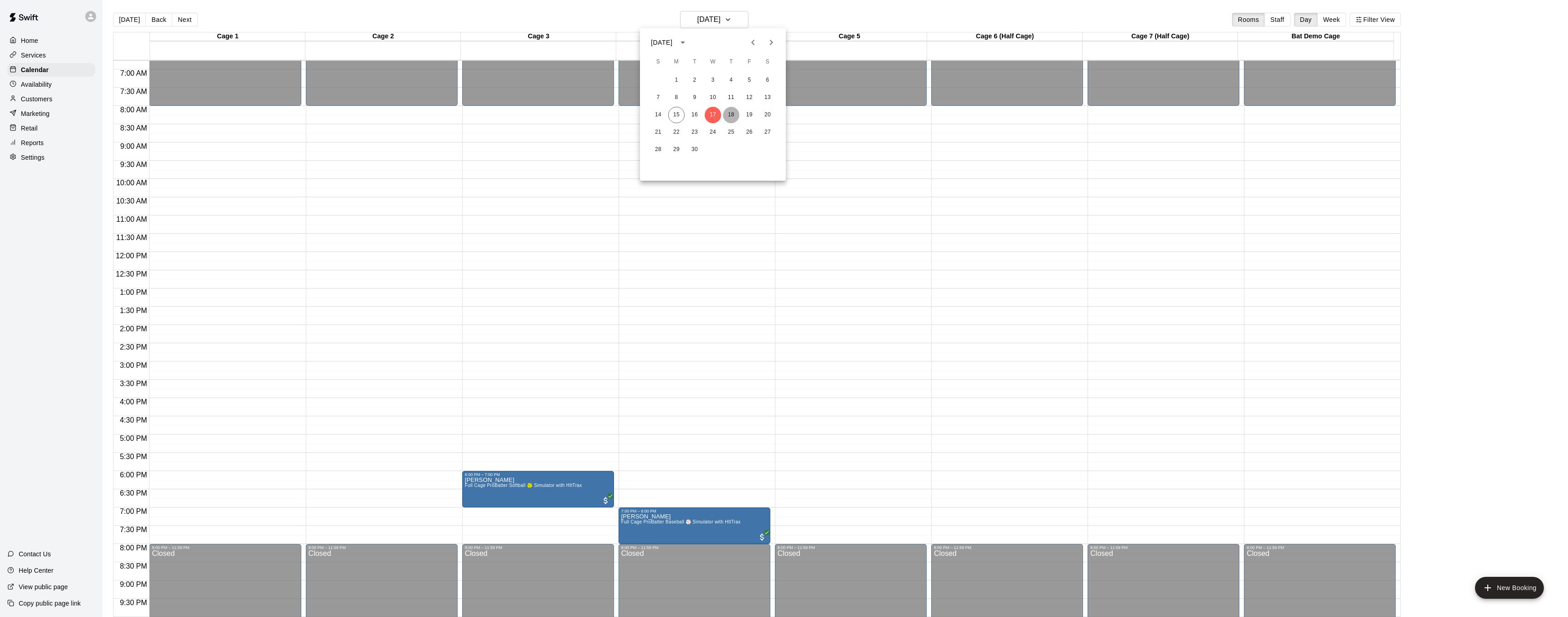
click at [735, 113] on button "18" at bounding box center [731, 115] width 16 height 16
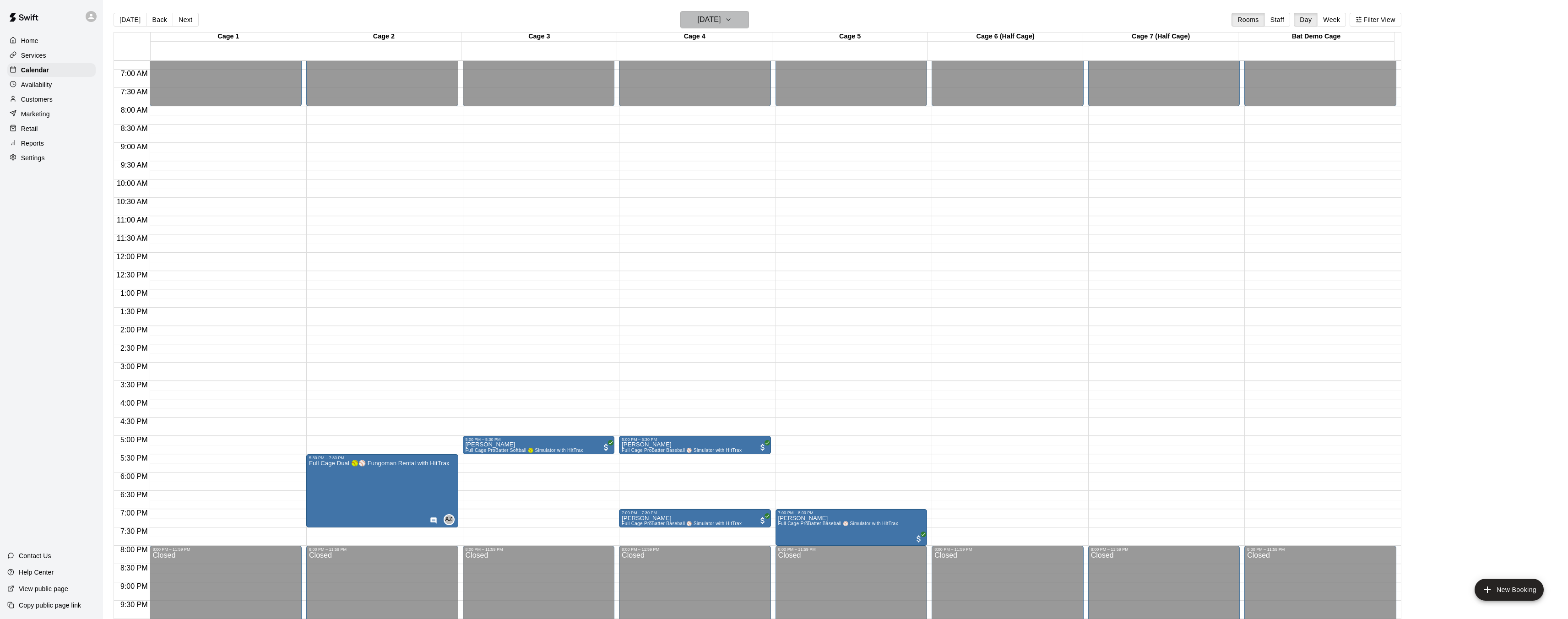
click at [705, 15] on h6 "Thursday Sep 18" at bounding box center [709, 19] width 23 height 13
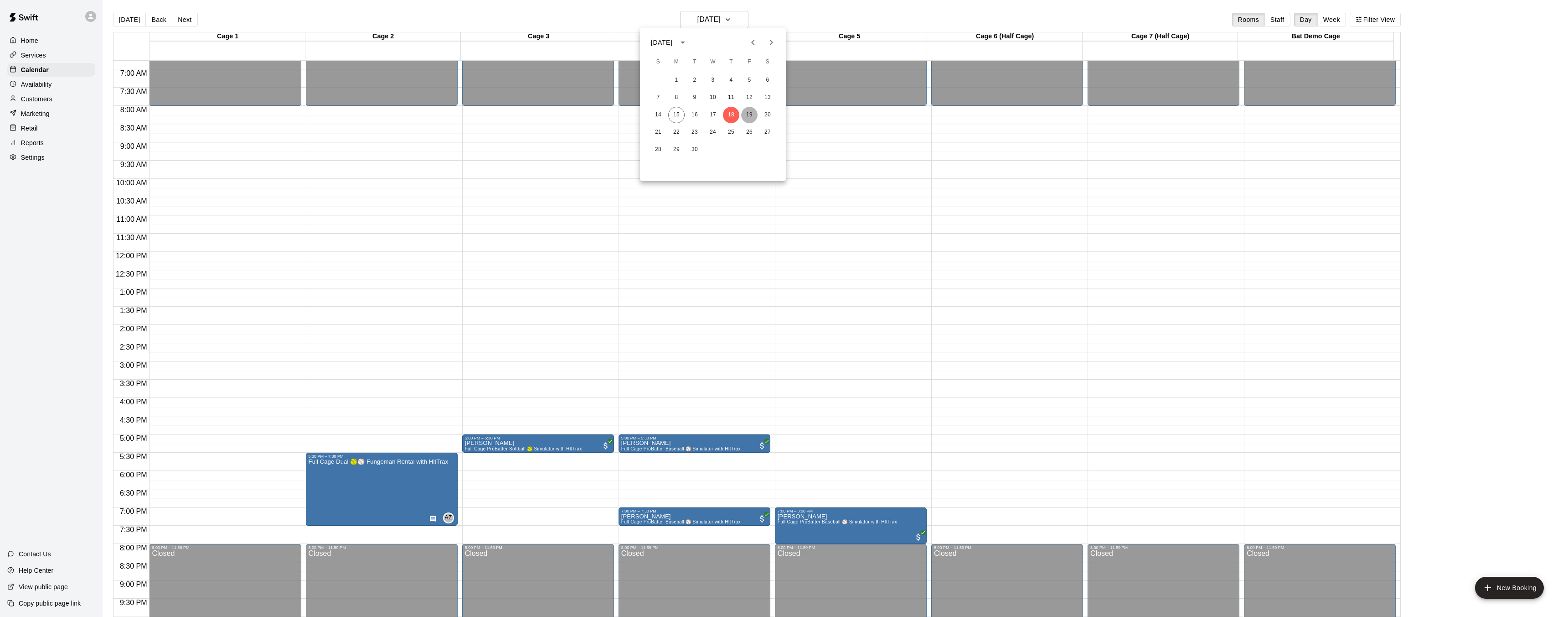
click at [747, 112] on button "19" at bounding box center [749, 115] width 16 height 16
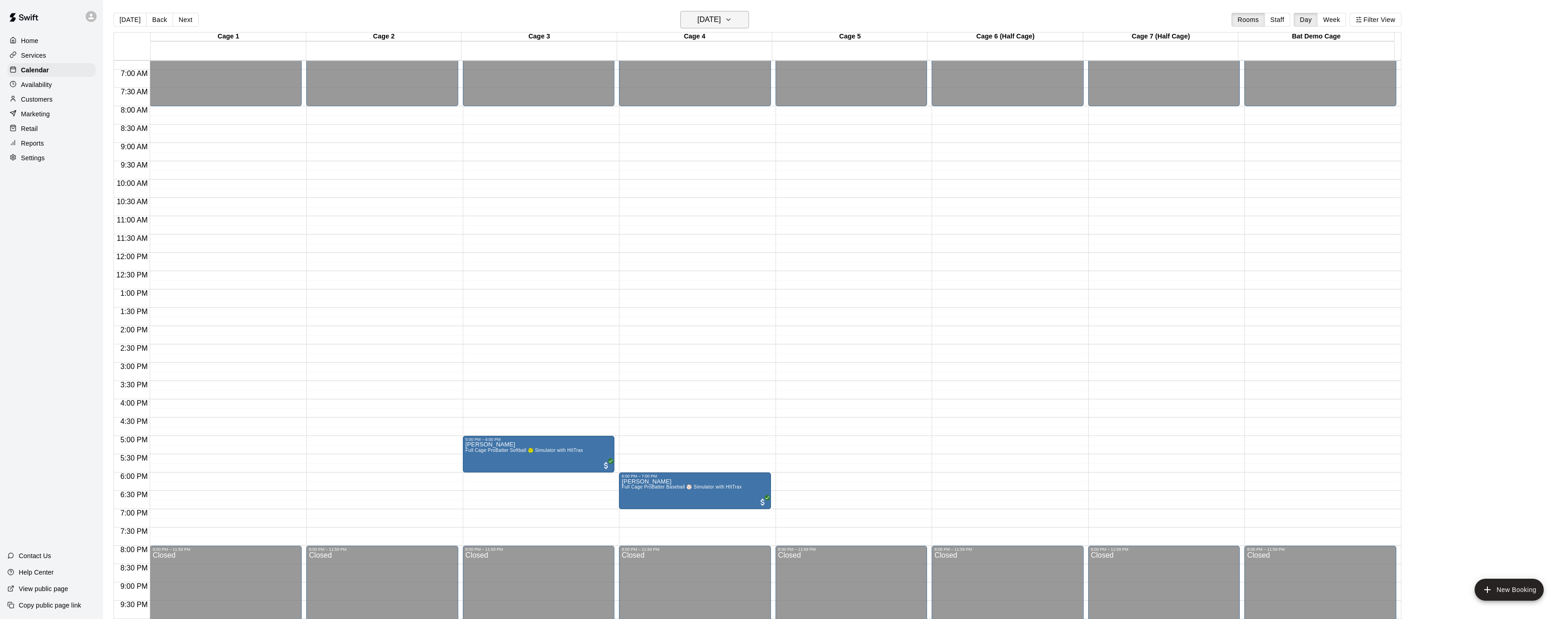
click at [735, 19] on button "Friday Sep 19" at bounding box center [714, 19] width 69 height 18
click at [676, 117] on button "15" at bounding box center [679, 115] width 16 height 16
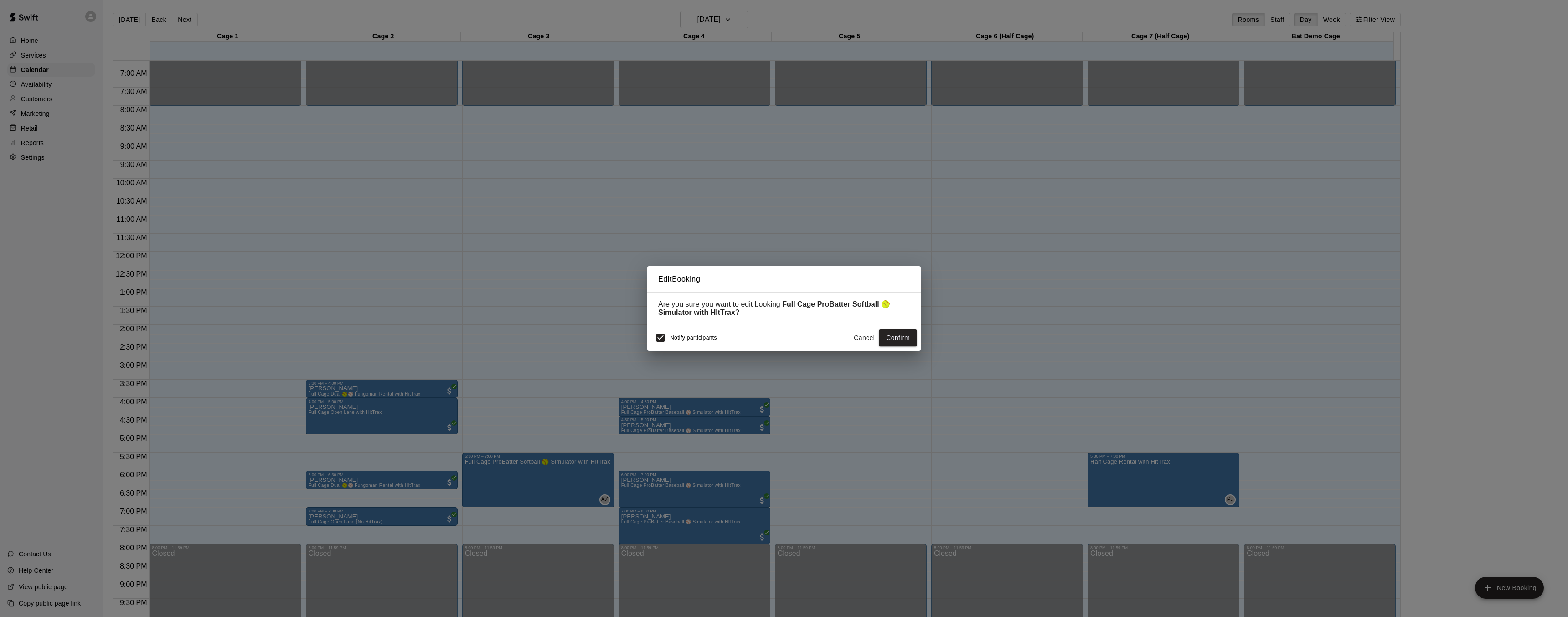
click at [857, 340] on button "Cancel" at bounding box center [864, 338] width 29 height 17
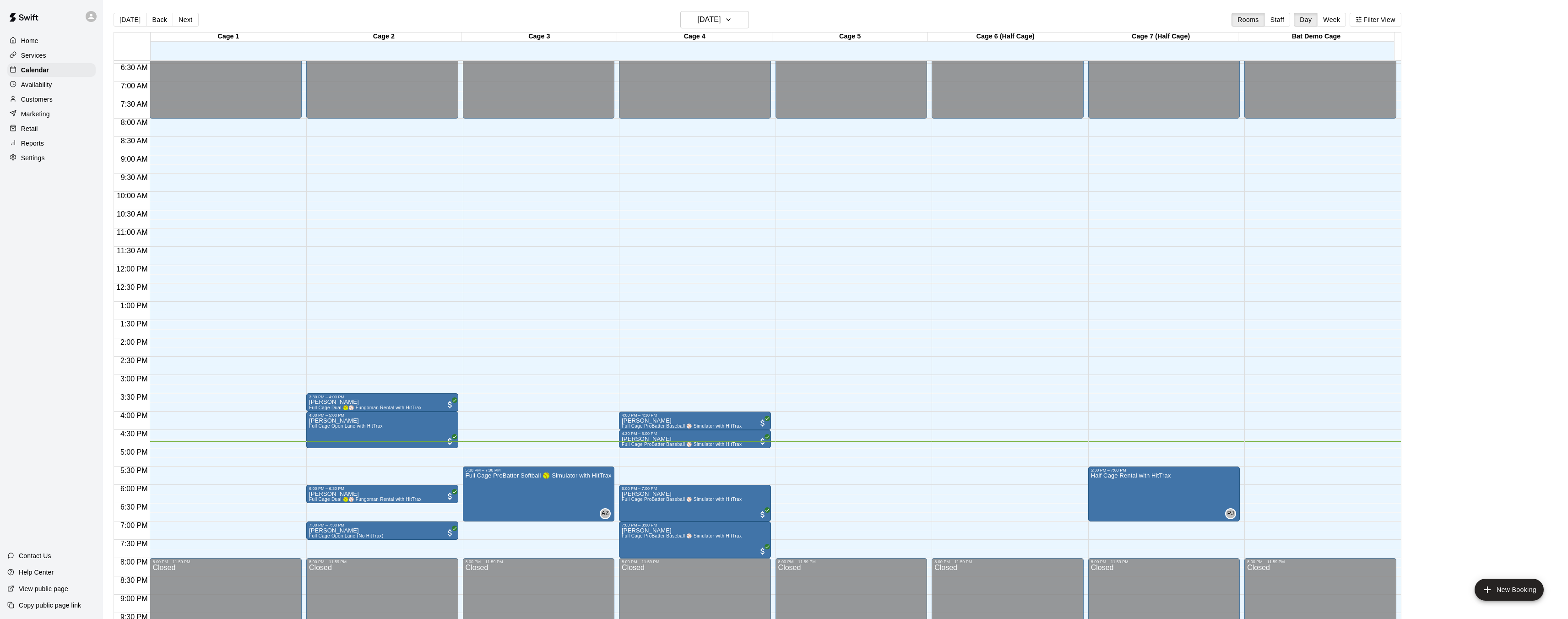
scroll to position [234, 0]
drag, startPoint x: 199, startPoint y: 309, endPoint x: 744, endPoint y: 350, distance: 546.5
click at [516, 349] on div "12:00 AM 12:30 AM 1:00 AM 1:30 AM 2:00 AM 2:30 AM 3:00 AM 3:30 AM 4:00 AM 4:30 …" at bounding box center [757, 345] width 1287 height 570
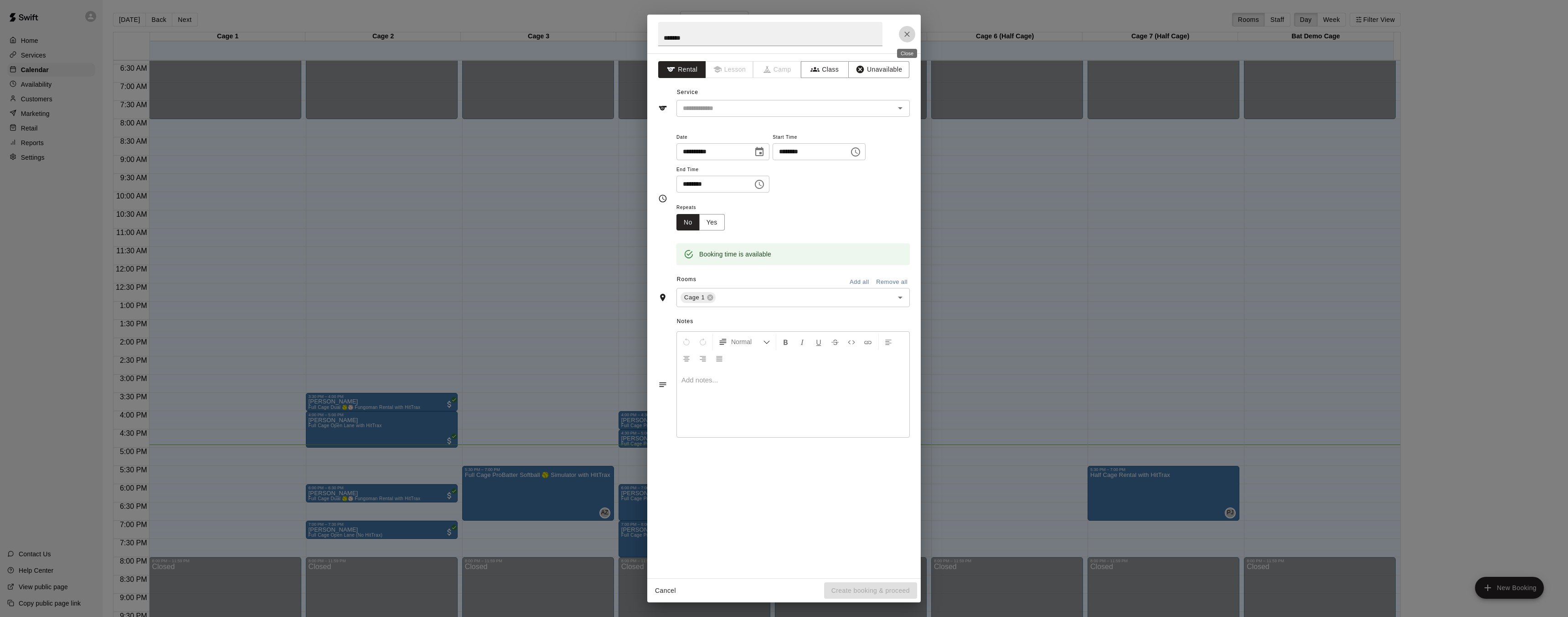
click at [908, 34] on icon "Close" at bounding box center [908, 34] width 9 height 9
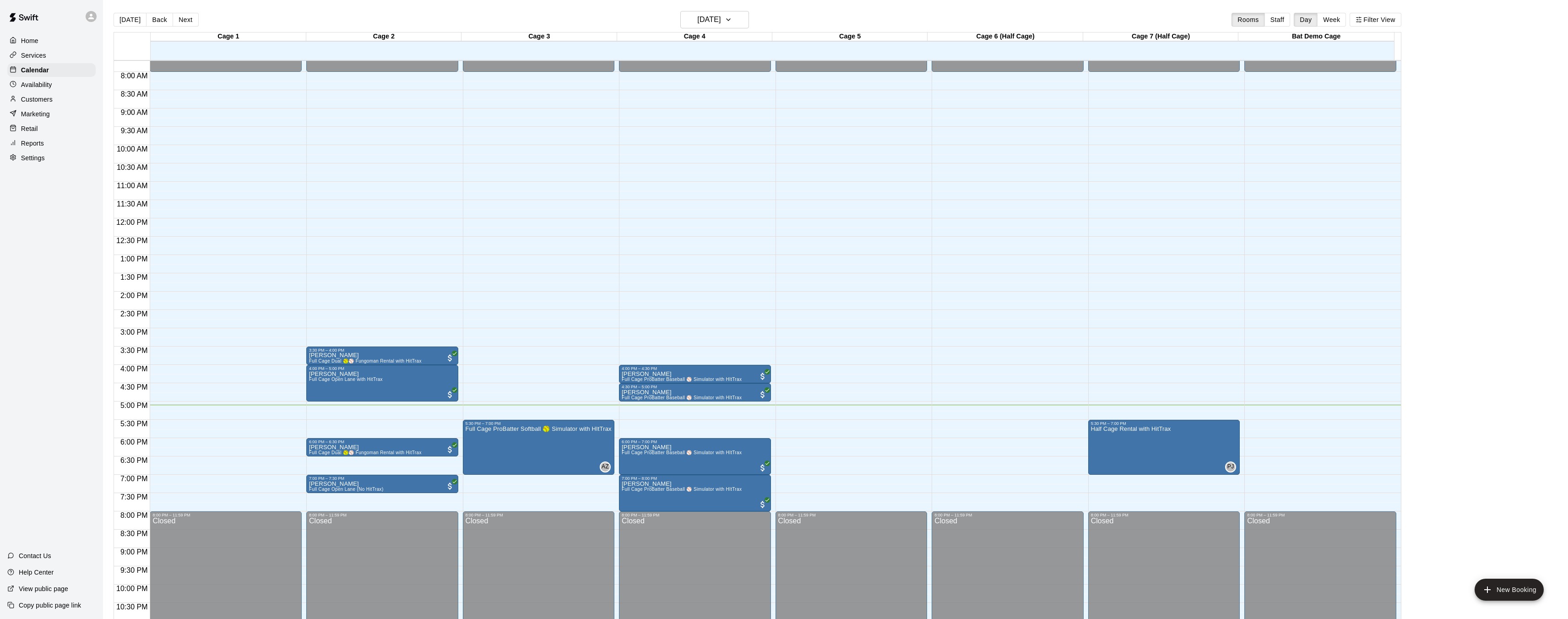
scroll to position [285, 0]
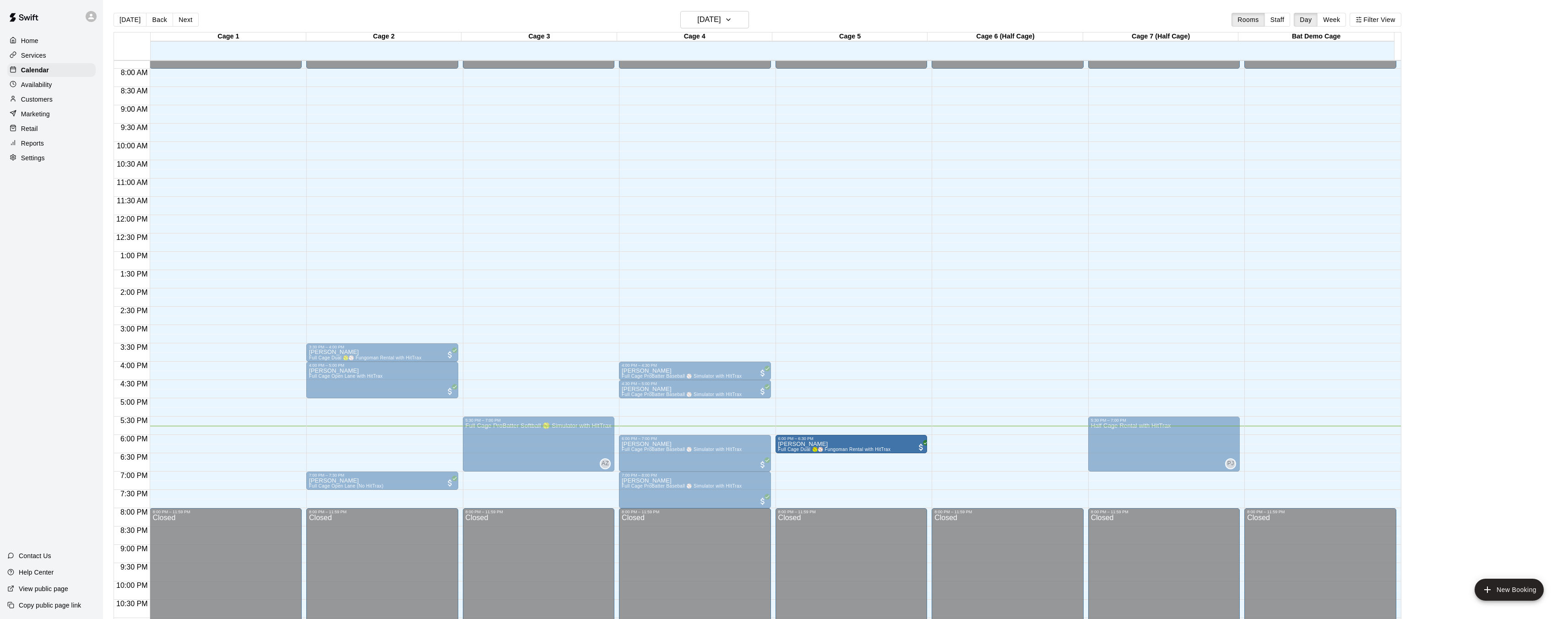
drag, startPoint x: 362, startPoint y: 443, endPoint x: 838, endPoint y: 444, distance: 476.0
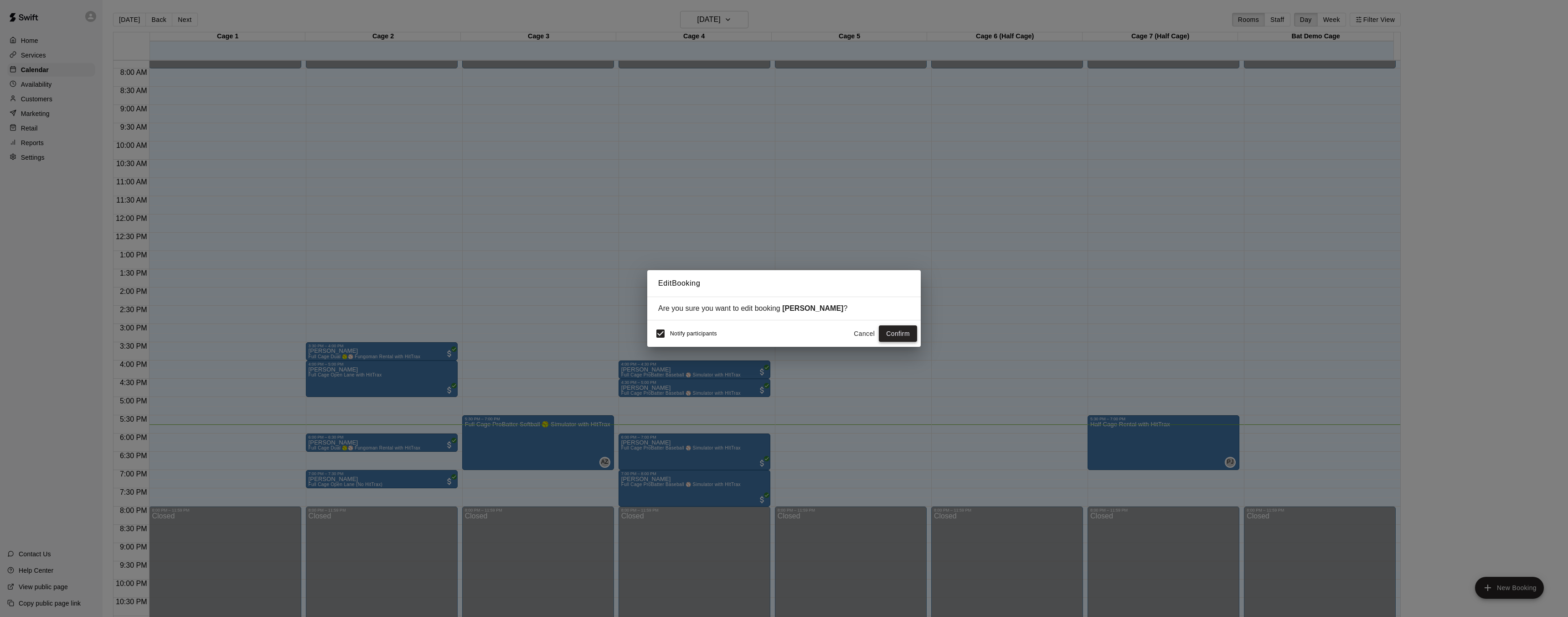
click at [902, 335] on button "Confirm" at bounding box center [898, 334] width 38 height 17
